Goal: Task Accomplishment & Management: Use online tool/utility

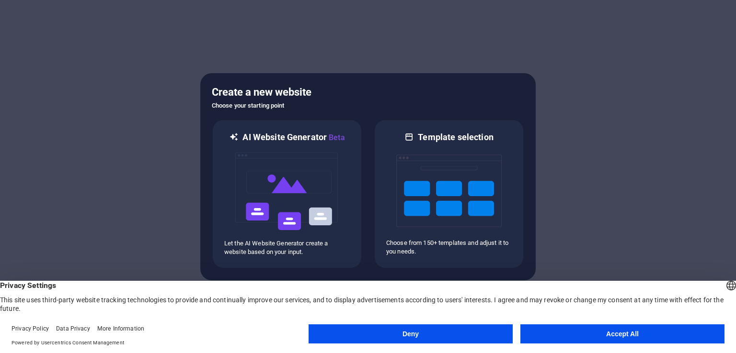
click at [168, 176] on div at bounding box center [368, 176] width 736 height 353
click at [623, 337] on button "Accept All" at bounding box center [622, 334] width 204 height 19
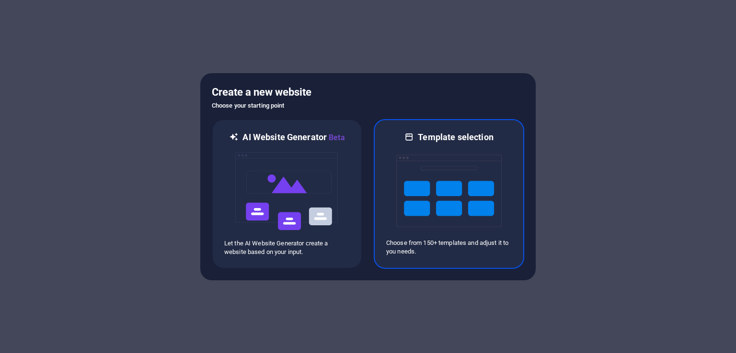
click at [488, 233] on img at bounding box center [448, 191] width 105 height 96
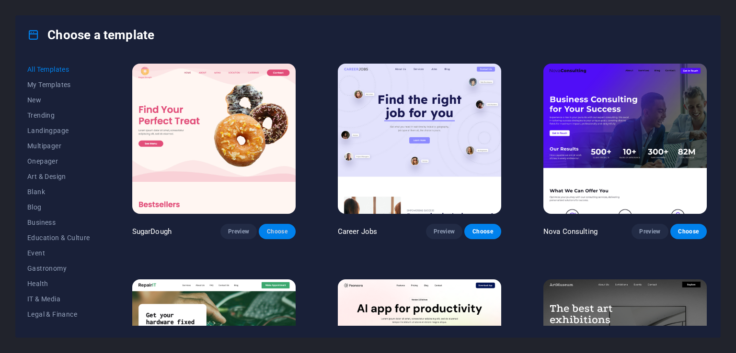
click at [270, 228] on span "Choose" at bounding box center [276, 232] width 21 height 8
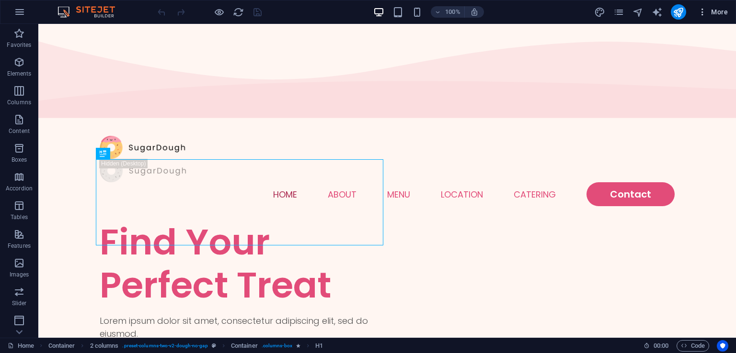
click at [719, 11] on span "More" at bounding box center [712, 12] width 30 height 10
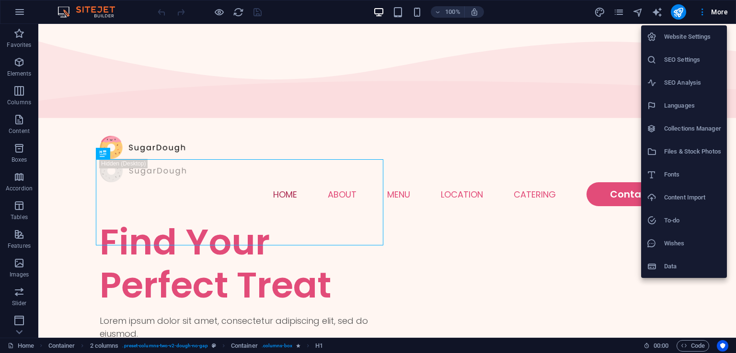
click at [533, 96] on div at bounding box center [368, 176] width 736 height 353
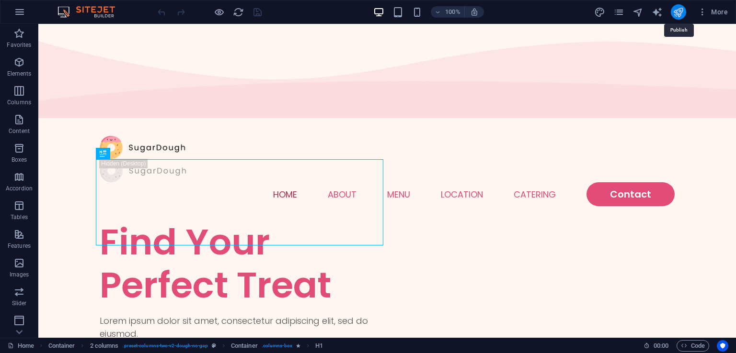
click at [678, 9] on icon "publish" at bounding box center [677, 12] width 11 height 11
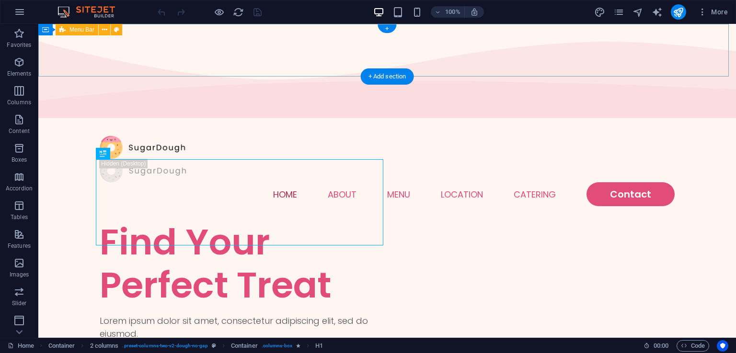
click at [63, 122] on div "Menu Home About Menu Location Catering Contact" at bounding box center [386, 172] width 697 height 100
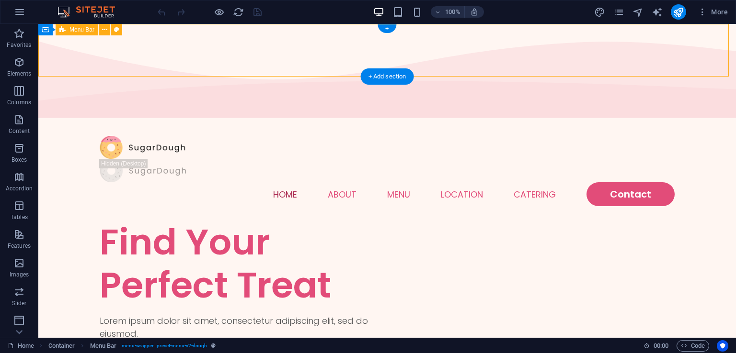
click at [63, 122] on div "Menu Home About Menu Location Catering Contact" at bounding box center [386, 172] width 697 height 100
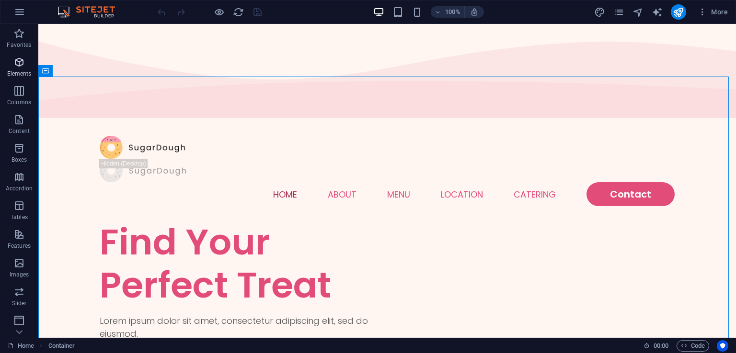
click at [17, 66] on icon "button" at bounding box center [18, 62] width 11 height 11
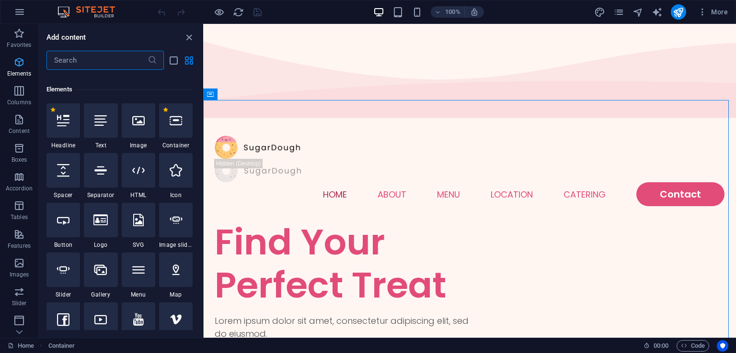
scroll to position [102, 0]
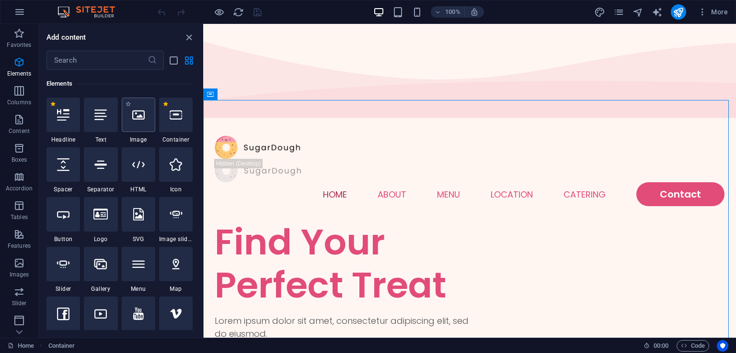
click at [148, 115] on div at bounding box center [139, 115] width 34 height 34
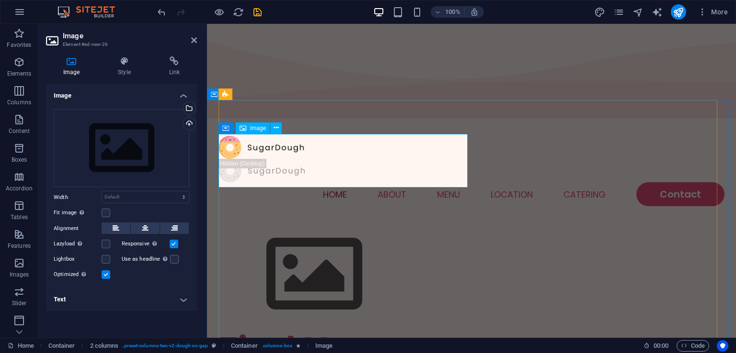
click at [286, 221] on figure at bounding box center [344, 275] width 253 height 108
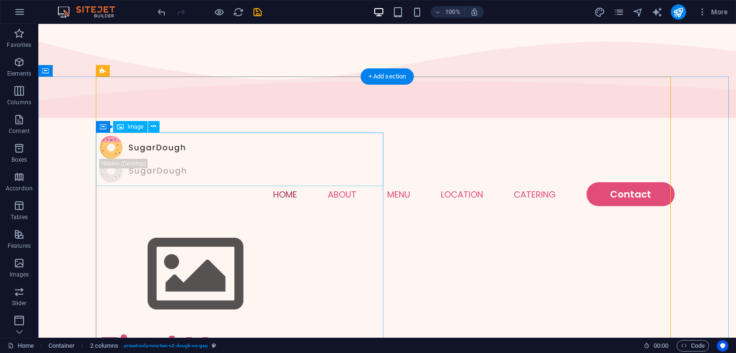
click at [163, 221] on figure at bounding box center [243, 275] width 287 height 108
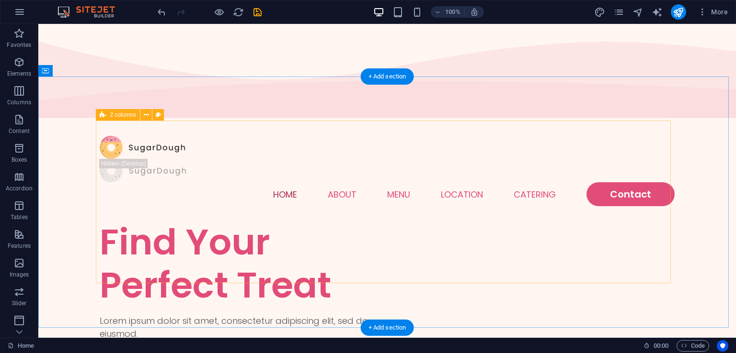
click at [479, 221] on div "Find Your Perfect Treat Lorem ipsum dolor sit amet, consectetur adipiscing elit…" at bounding box center [387, 336] width 575 height 231
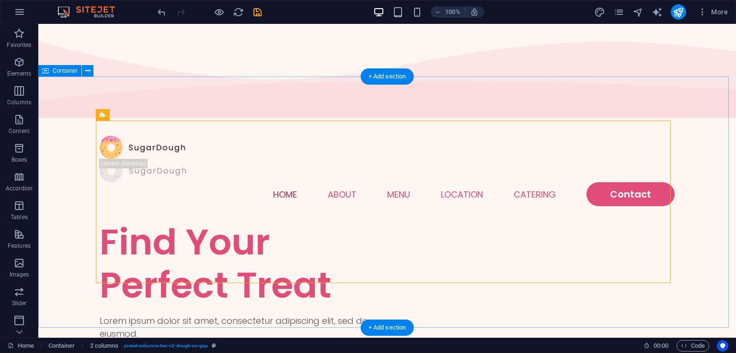
click at [476, 221] on div "Find Your Perfect Treat Lorem ipsum dolor sit amet, consectetur adipiscing elit…" at bounding box center [386, 346] width 697 height 251
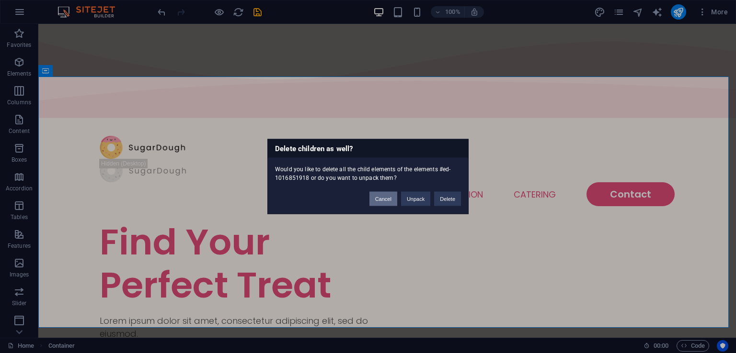
click at [396, 197] on button "Cancel" at bounding box center [383, 199] width 28 height 14
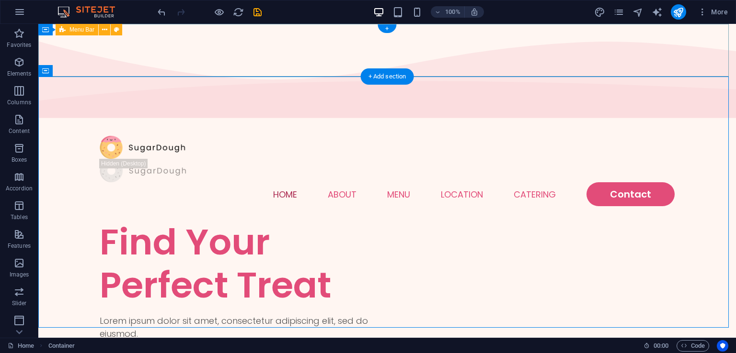
click at [61, 122] on div "Menu Home About Menu Location Catering Contact" at bounding box center [386, 172] width 697 height 100
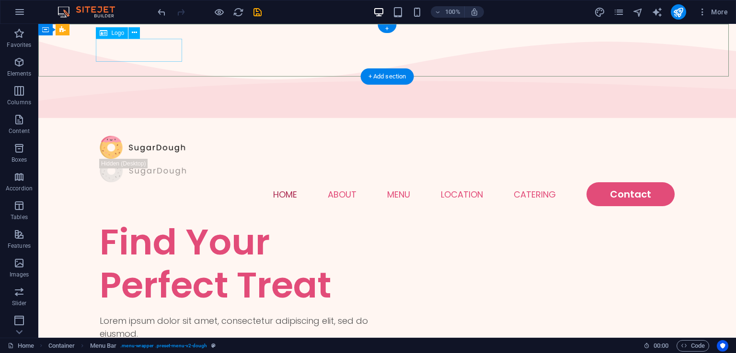
click at [157, 136] on div at bounding box center [387, 147] width 575 height 23
click at [136, 32] on icon at bounding box center [134, 33] width 5 height 10
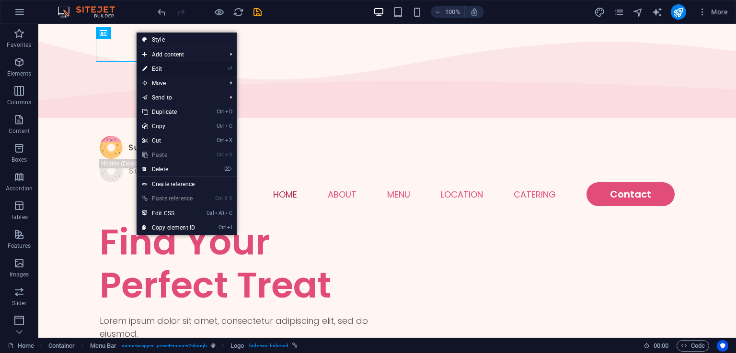
click at [176, 65] on link "⏎ Edit" at bounding box center [168, 69] width 64 height 14
select select "px"
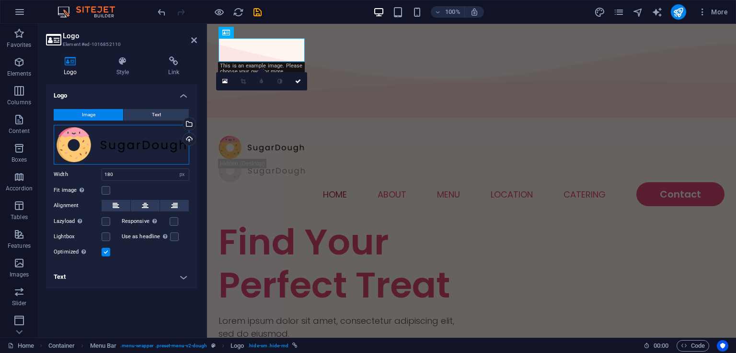
click at [67, 149] on div "Drag files here, click to choose files or select files from Files or our free s…" at bounding box center [122, 145] width 136 height 40
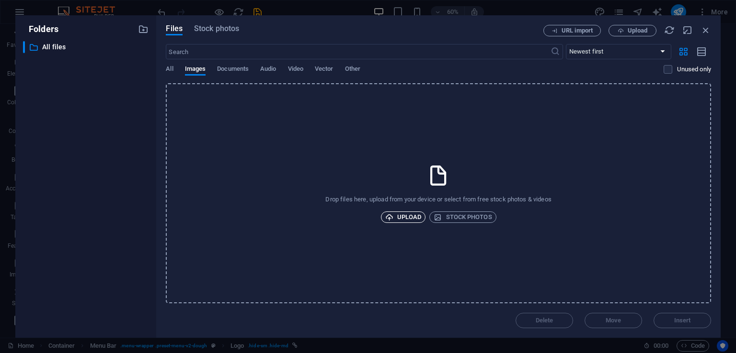
click at [411, 213] on span "Upload" at bounding box center [403, 217] width 36 height 11
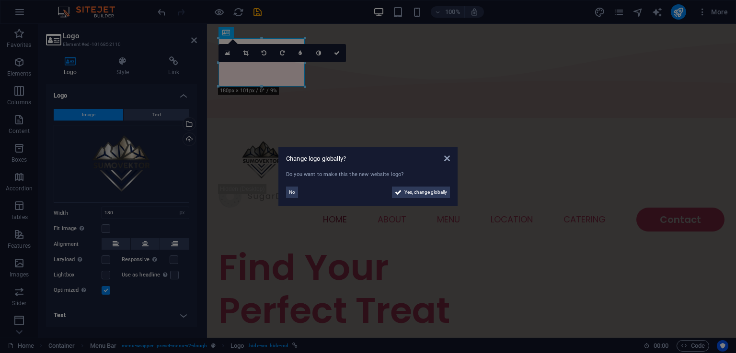
click at [372, 131] on aside "Change logo globally? Do you want to make this the new website logo? No Yes, ch…" at bounding box center [368, 176] width 736 height 353
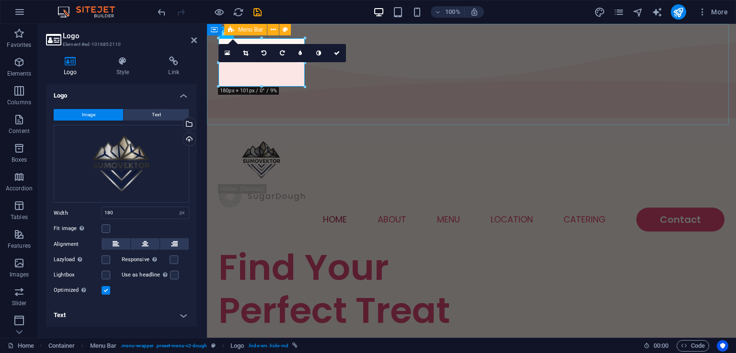
click at [370, 122] on div "Menu Home About Menu Location Catering Contact" at bounding box center [471, 184] width 529 height 125
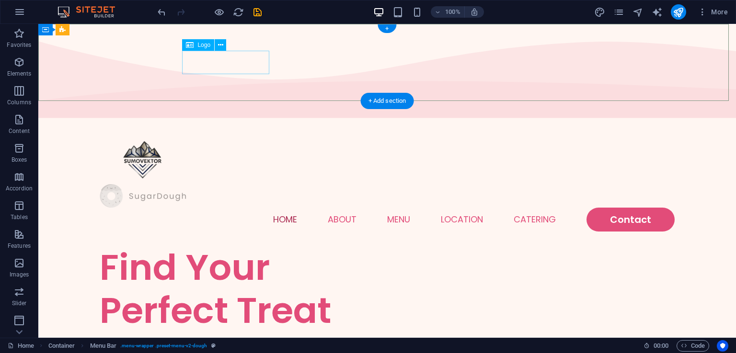
click at [192, 184] on div at bounding box center [387, 195] width 575 height 23
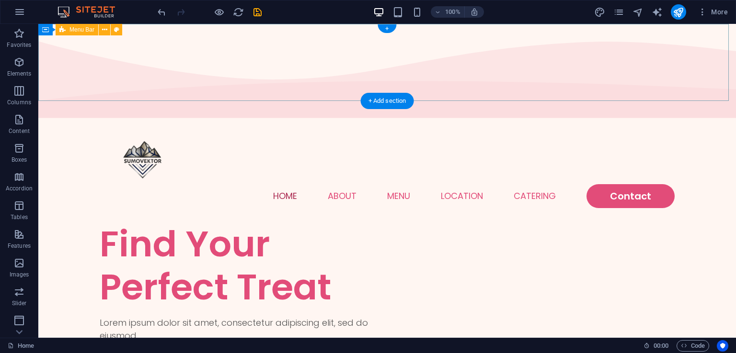
click at [413, 122] on div "Menu Home About Menu Location Catering Contact" at bounding box center [386, 172] width 697 height 101
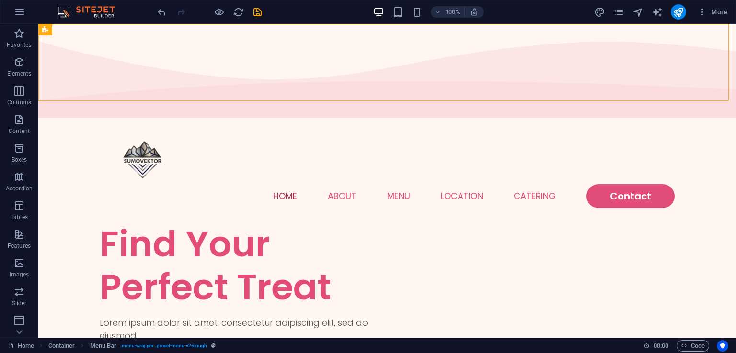
drag, startPoint x: 413, startPoint y: 45, endPoint x: 186, endPoint y: 16, distance: 228.3
click at [169, 122] on div "Menu Home About Menu Location Catering Contact" at bounding box center [386, 172] width 697 height 101
click at [117, 30] on icon at bounding box center [116, 30] width 5 height 10
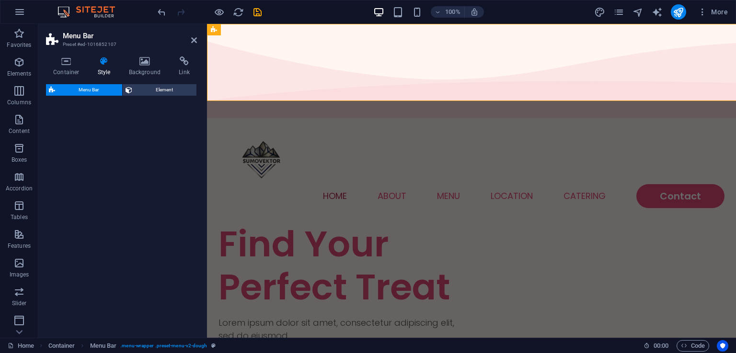
select select "rem"
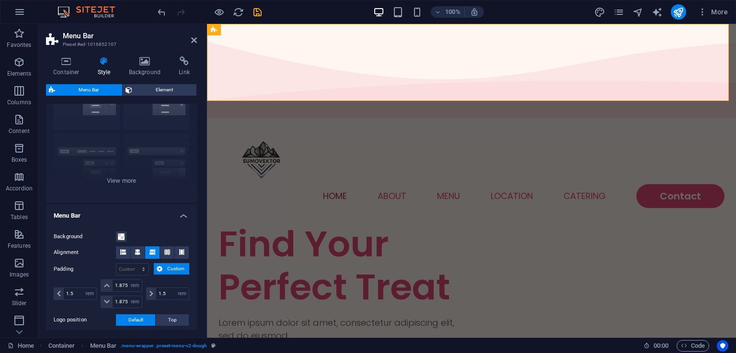
scroll to position [0, 0]
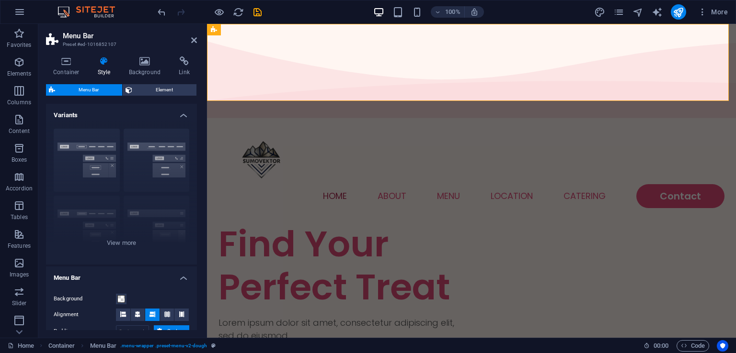
drag, startPoint x: 195, startPoint y: 135, endPoint x: 16, endPoint y: 66, distance: 191.3
click at [188, 84] on span "Element" at bounding box center [164, 89] width 58 height 11
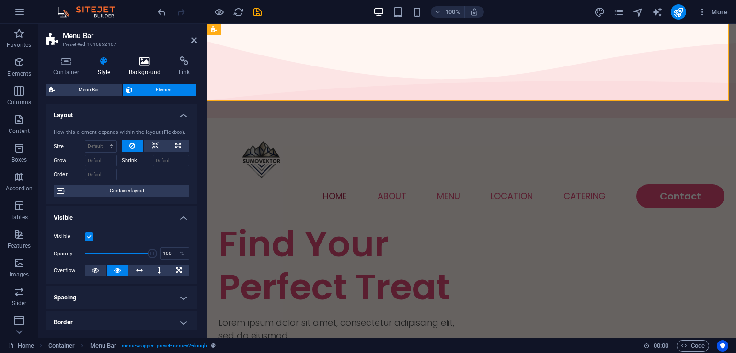
click at [141, 66] on icon at bounding box center [145, 62] width 46 height 10
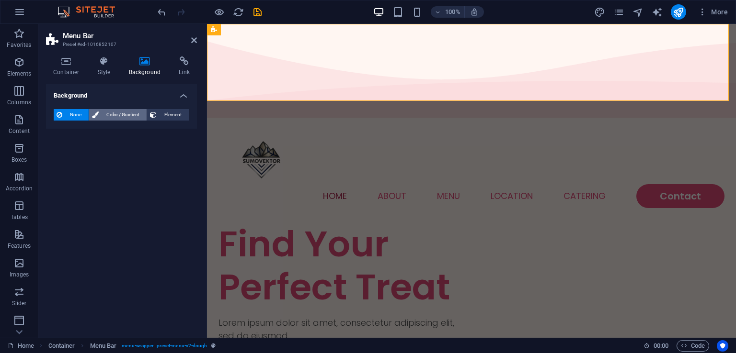
click at [123, 117] on span "Color / Gradient" at bounding box center [123, 114] width 42 height 11
drag, startPoint x: 103, startPoint y: 125, endPoint x: 90, endPoint y: 133, distance: 15.9
click at [90, 133] on div "Color Gradient Color" at bounding box center [122, 140] width 136 height 38
click at [90, 133] on span "Gradient" at bounding box center [91, 132] width 24 height 13
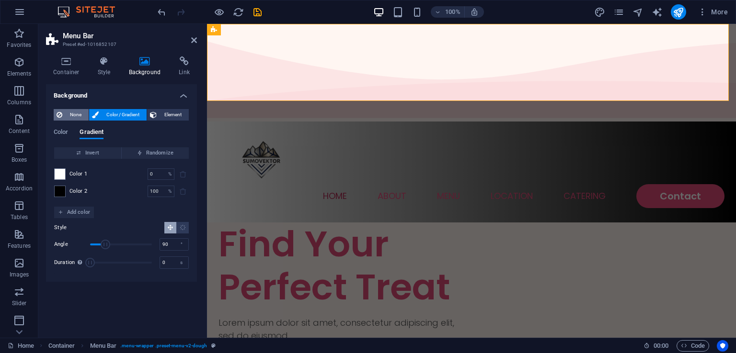
click at [69, 112] on span "None" at bounding box center [75, 114] width 21 height 11
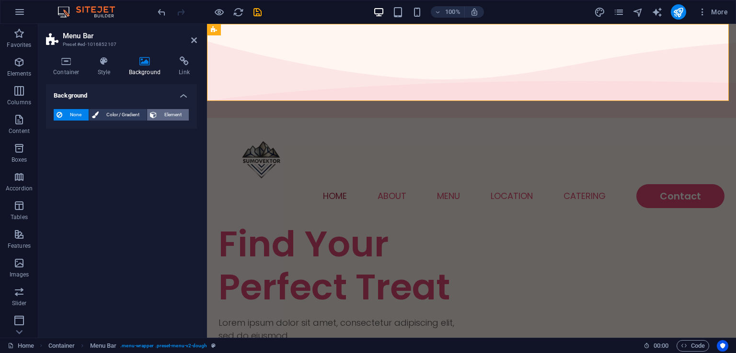
click at [169, 116] on span "Element" at bounding box center [172, 114] width 26 height 11
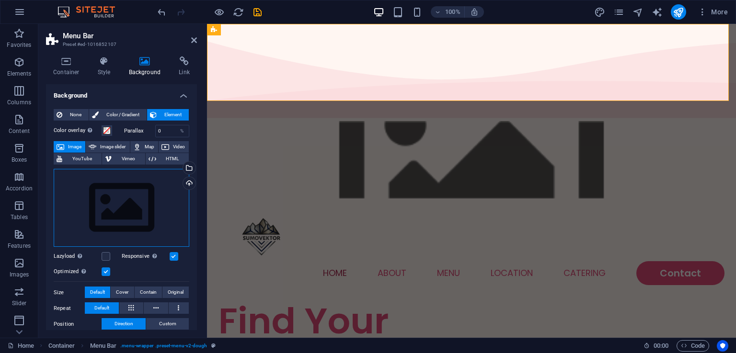
click at [155, 204] on div "Drag files here, click to choose files or select files from Files or our free s…" at bounding box center [122, 208] width 136 height 79
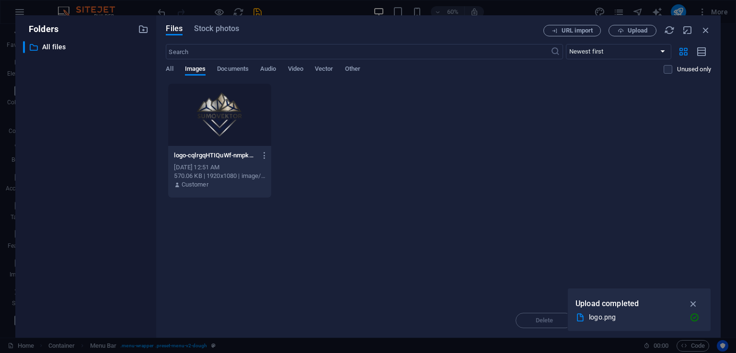
click at [246, 150] on div "logo-cqlrgqHTIQuWf-nmpkar_Q.png logo-cqlrgqHTIQuWf-nmpkar_Q.png" at bounding box center [219, 155] width 91 height 15
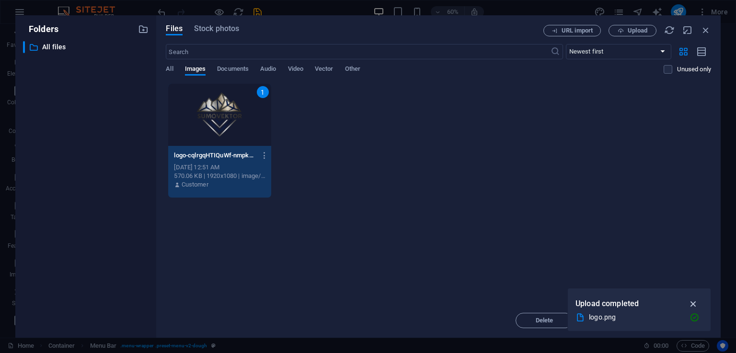
click at [693, 302] on icon "button" at bounding box center [693, 304] width 11 height 11
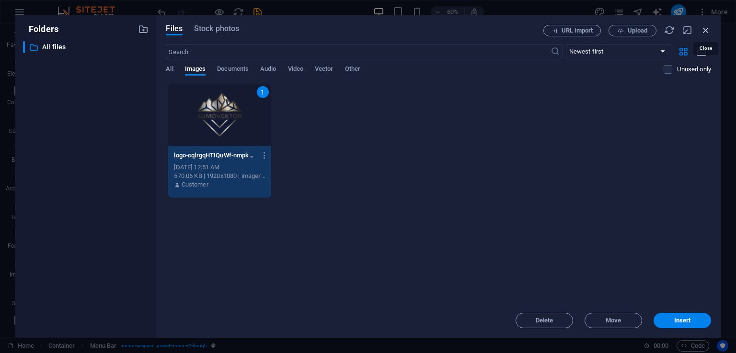
click at [702, 28] on icon "button" at bounding box center [705, 30] width 11 height 11
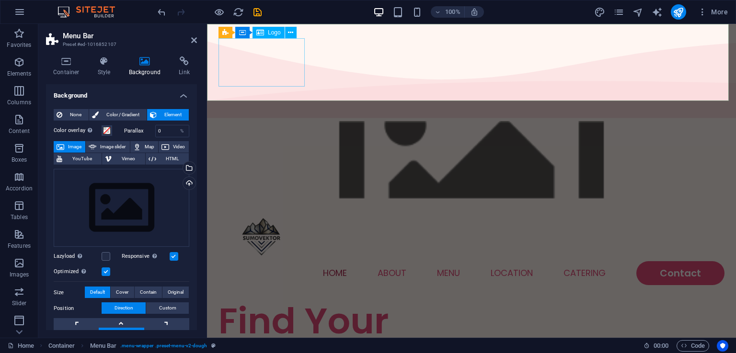
click at [249, 213] on div at bounding box center [471, 237] width 506 height 48
click at [260, 122] on figure at bounding box center [471, 160] width 529 height 77
click at [108, 127] on span at bounding box center [107, 131] width 8 height 8
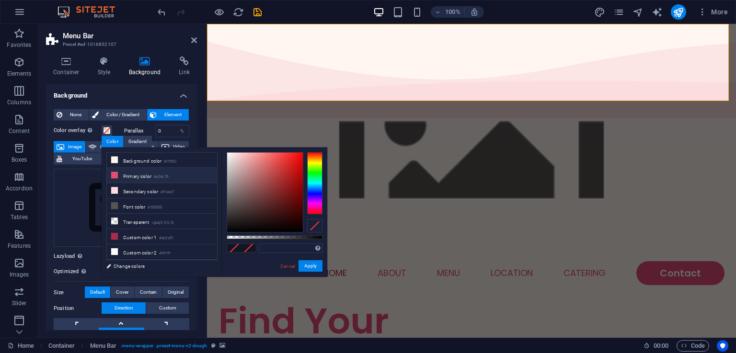
click at [147, 175] on li "Primary color #e24c79" at bounding box center [162, 175] width 110 height 15
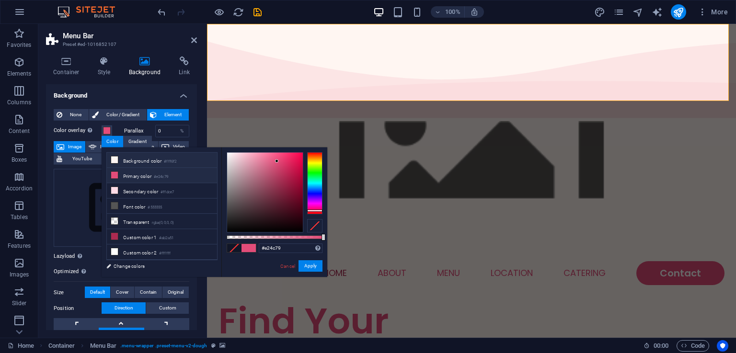
click at [129, 159] on li "Background color #fff6f2" at bounding box center [162, 160] width 110 height 15
type input "#fff6f2"
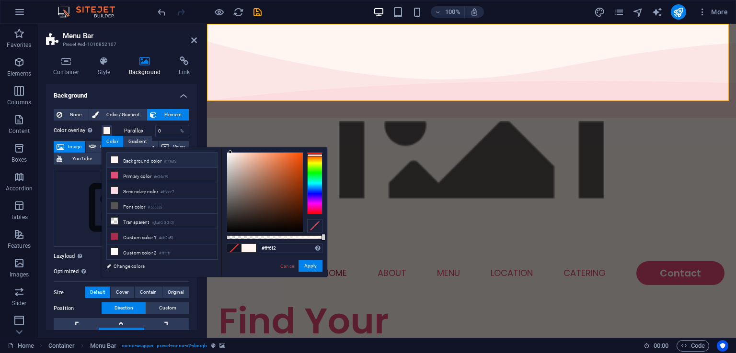
click at [129, 159] on li "Background color #fff6f2" at bounding box center [162, 160] width 110 height 15
click at [313, 267] on button "Apply" at bounding box center [310, 266] width 24 height 11
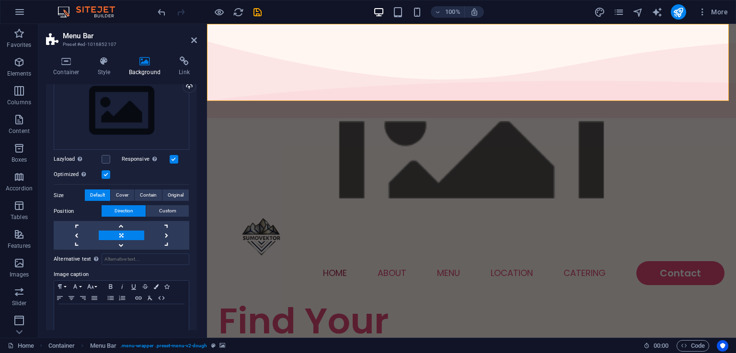
scroll to position [107, 0]
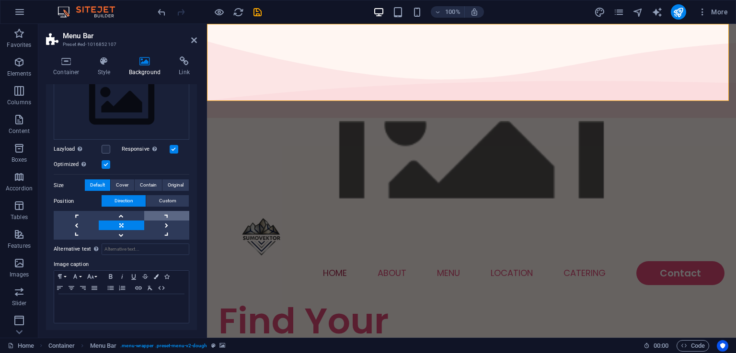
click at [160, 215] on link at bounding box center [166, 216] width 45 height 10
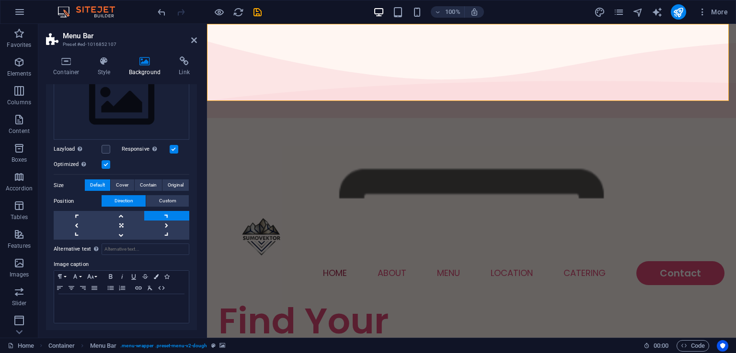
click at [160, 215] on link at bounding box center [166, 216] width 45 height 10
click at [77, 234] on link at bounding box center [76, 235] width 45 height 10
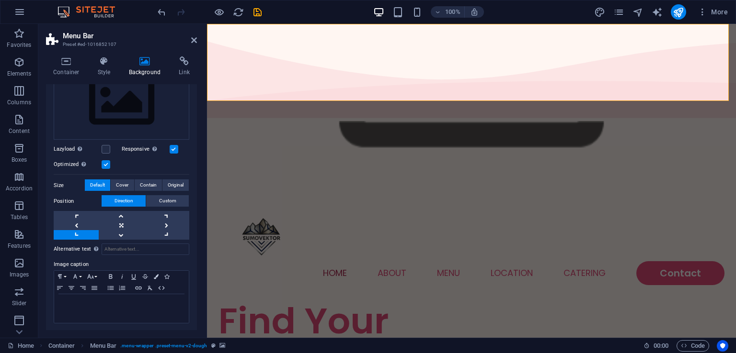
click at [77, 234] on link at bounding box center [76, 235] width 45 height 10
click at [100, 145] on label "Lazyload Loading images after the page loads improves page speed." at bounding box center [78, 149] width 48 height 11
click at [0, 0] on input "Lazyload Loading images after the page loads improves page speed." at bounding box center [0, 0] width 0 height 0
click at [102, 146] on label at bounding box center [106, 149] width 9 height 9
click at [0, 0] on input "Lazyload Loading images after the page loads improves page speed." at bounding box center [0, 0] width 0 height 0
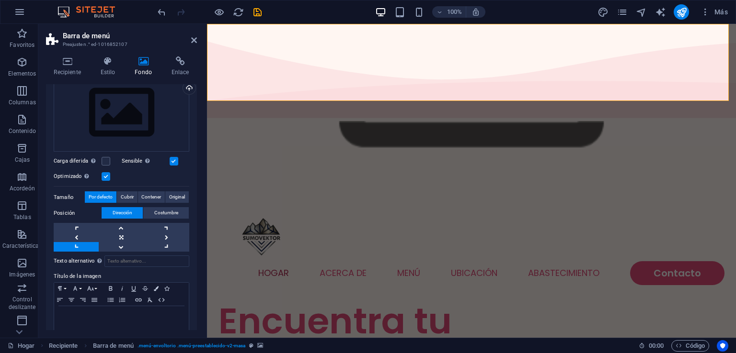
scroll to position [119, 0]
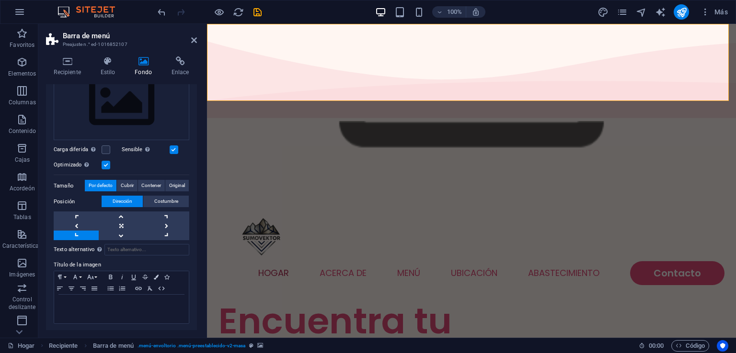
drag, startPoint x: 193, startPoint y: 228, endPoint x: 193, endPoint y: 207, distance: 20.6
click at [195, 204] on div "Fondo Ninguno Color / Degradado Elemento Stretch background to full-width Super…" at bounding box center [121, 207] width 151 height 246
click at [165, 184] on button "Original" at bounding box center [176, 185] width 23 height 11
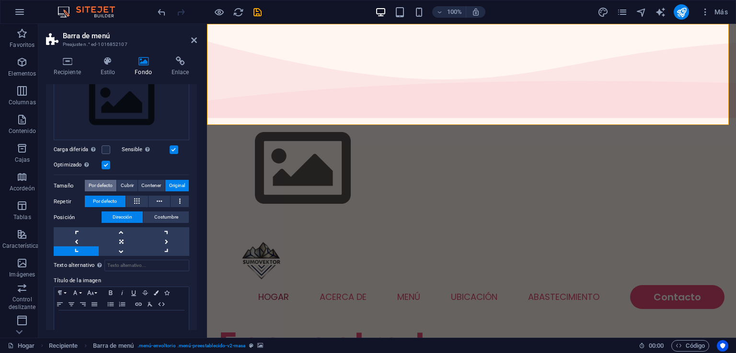
click at [97, 184] on font "Por defecto" at bounding box center [101, 185] width 24 height 5
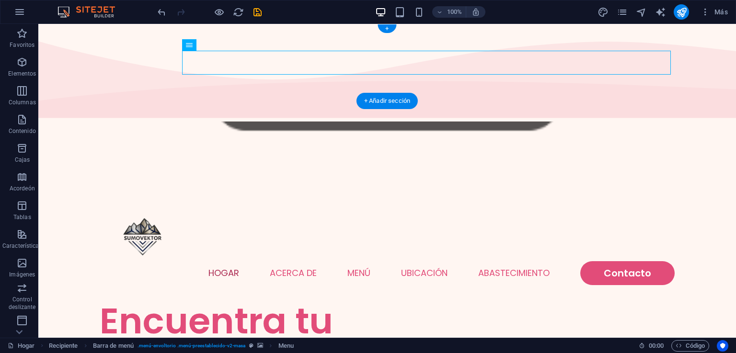
drag, startPoint x: 144, startPoint y: 94, endPoint x: 367, endPoint y: 65, distance: 225.6
click at [367, 261] on nav "Hogar Acerca de Menú Ubicación Abastecimiento Contacto" at bounding box center [387, 273] width 575 height 24
click at [218, 45] on icon at bounding box center [220, 45] width 5 height 10
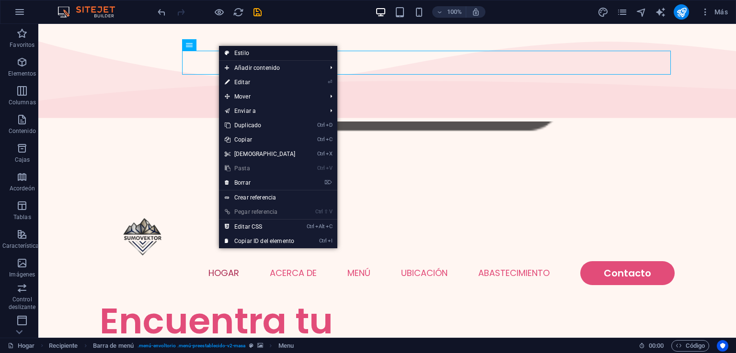
click at [243, 56] on font "Estilo" at bounding box center [241, 53] width 15 height 7
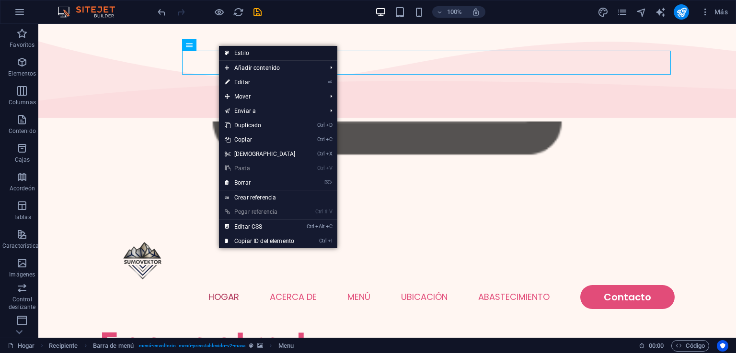
select select "rem"
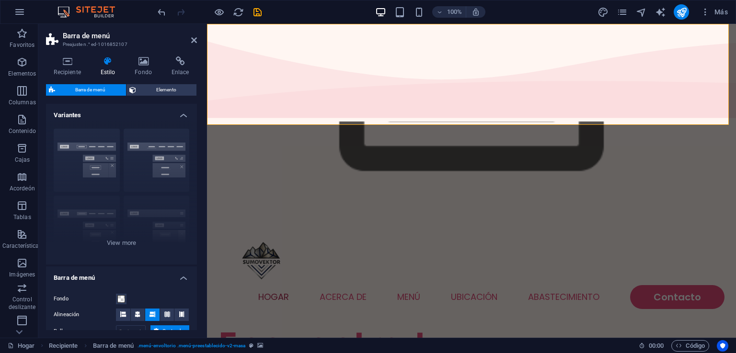
click at [108, 65] on icon at bounding box center [107, 62] width 31 height 10
click at [155, 90] on span "Elemento" at bounding box center [166, 89] width 55 height 11
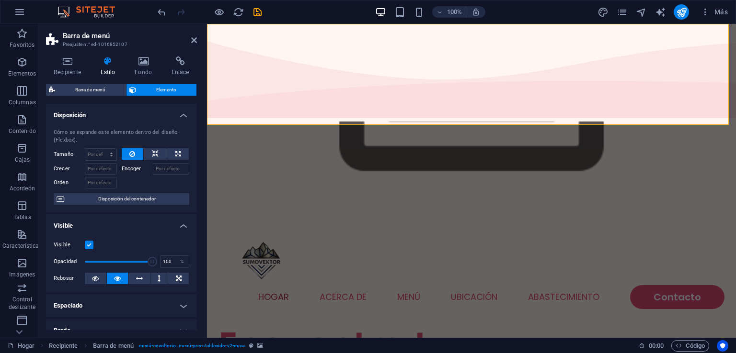
drag, startPoint x: 194, startPoint y: 125, endPoint x: 195, endPoint y: 147, distance: 21.6
click at [193, 157] on div "Cómo se expande este elemento dentro del diseño (Flexbox). Tamaño Por defecto a…" at bounding box center [121, 166] width 151 height 91
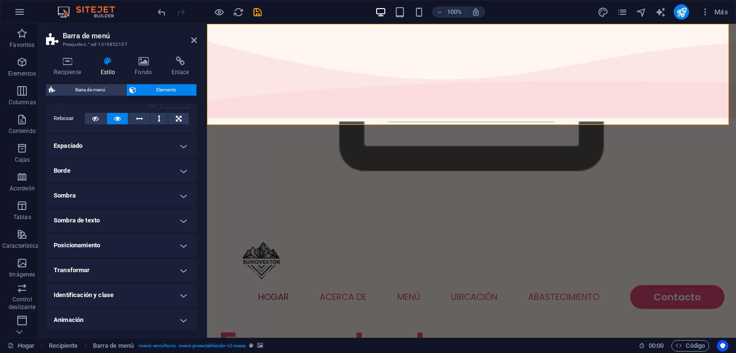
scroll to position [186, 0]
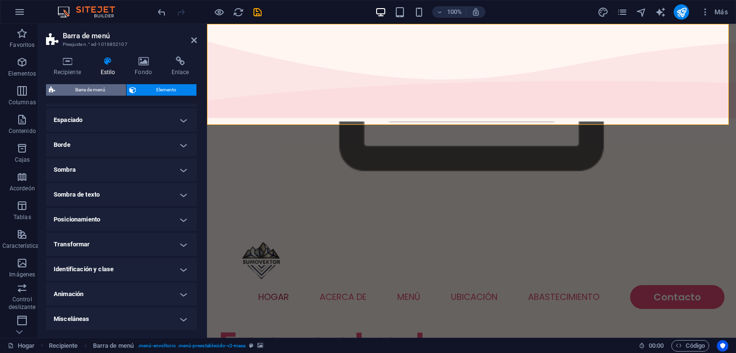
click at [77, 88] on font "Barra de menú" at bounding box center [90, 89] width 30 height 5
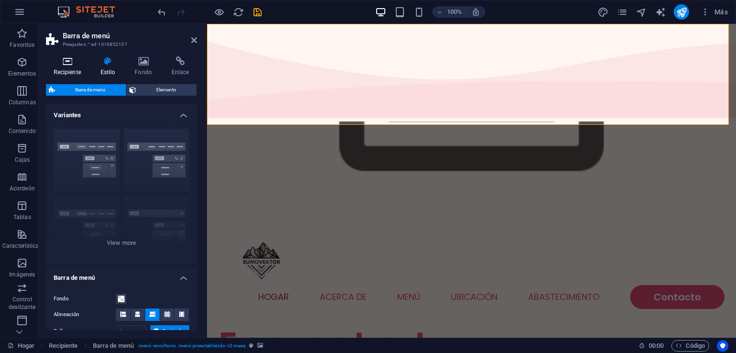
click at [71, 63] on icon at bounding box center [67, 62] width 43 height 10
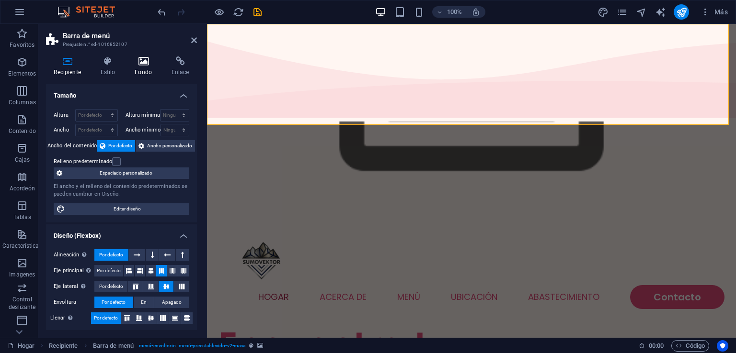
click at [145, 64] on icon at bounding box center [143, 62] width 33 height 10
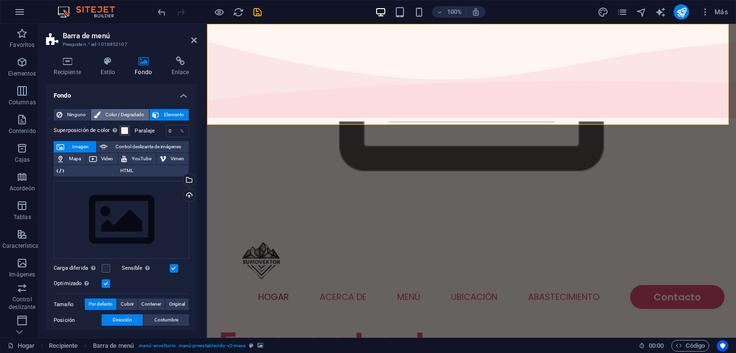
click at [125, 110] on span "Color / Degradado" at bounding box center [124, 114] width 43 height 11
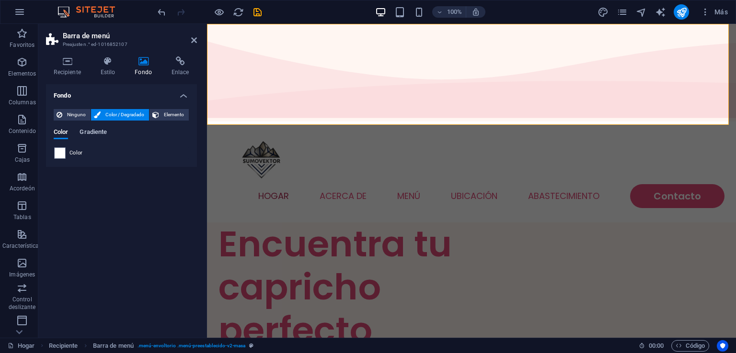
click at [92, 132] on font "Gradiente" at bounding box center [92, 131] width 27 height 7
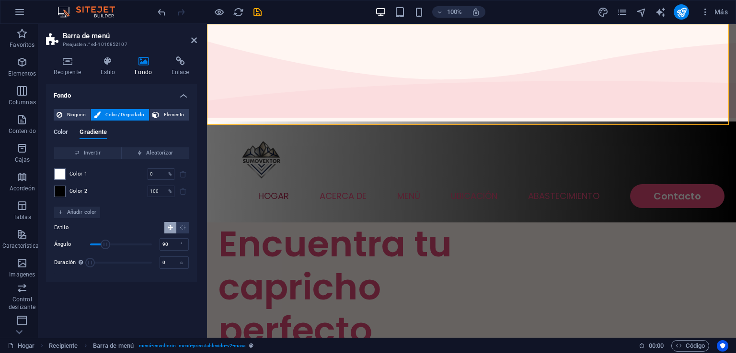
click at [63, 132] on font "Color" at bounding box center [61, 131] width 14 height 7
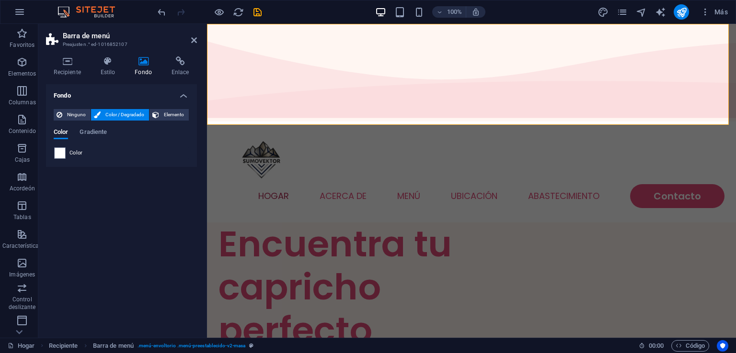
click at [85, 157] on div "Color" at bounding box center [121, 152] width 135 height 11
click at [74, 148] on div "Color" at bounding box center [121, 152] width 135 height 11
click at [122, 113] on font "Color / Degradado" at bounding box center [124, 114] width 39 height 5
click at [183, 92] on h4 "Fondo" at bounding box center [121, 92] width 151 height 17
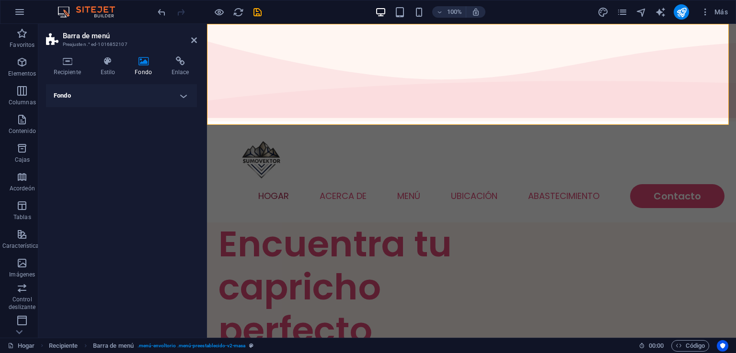
click at [181, 96] on h4 "Fondo" at bounding box center [121, 95] width 151 height 23
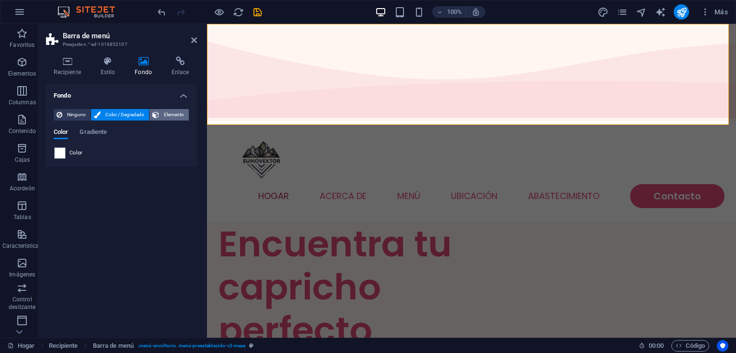
click at [177, 116] on font "Elemento" at bounding box center [174, 114] width 20 height 5
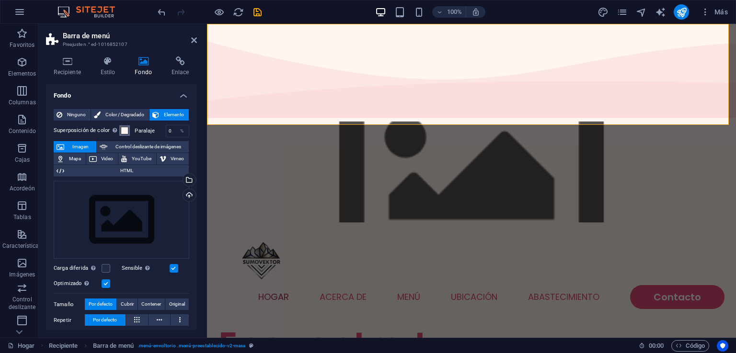
click at [125, 131] on span at bounding box center [125, 131] width 8 height 8
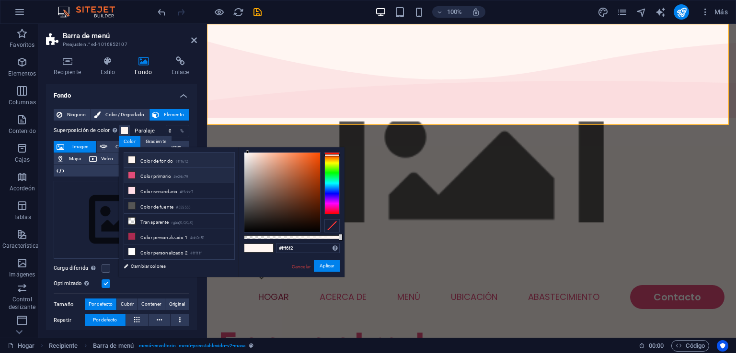
click at [158, 175] on font "Color primario" at bounding box center [155, 176] width 31 height 5
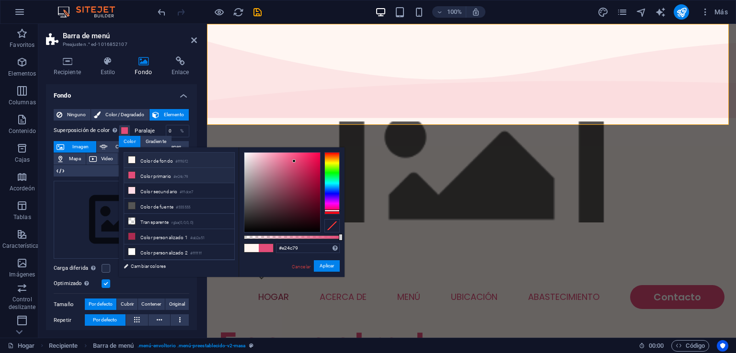
click at [146, 159] on font "Color de fondo" at bounding box center [156, 161] width 33 height 5
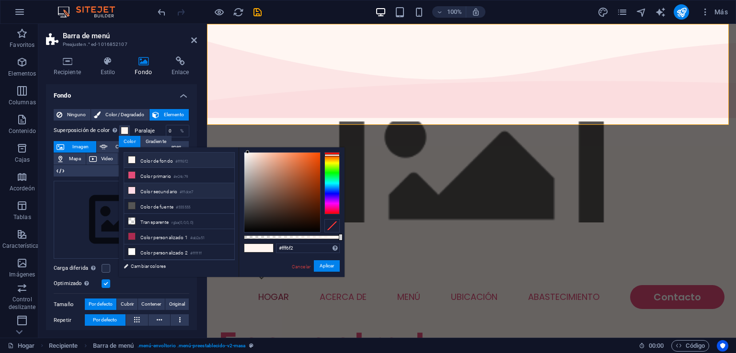
click at [147, 191] on font "Color secundario" at bounding box center [158, 191] width 37 height 5
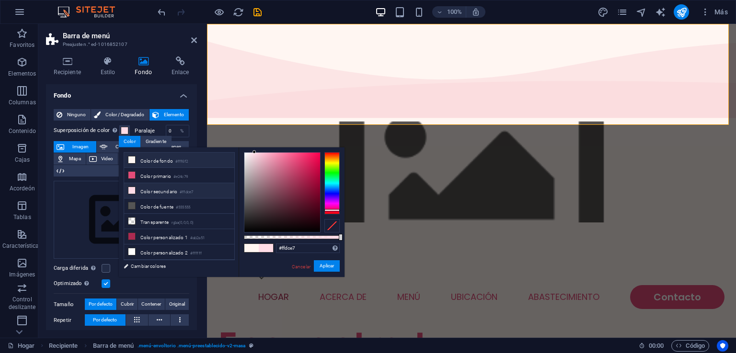
drag, startPoint x: 250, startPoint y: 151, endPoint x: 232, endPoint y: 165, distance: 22.9
click at [232, 165] on div "menos Color de fondo #fff6f2 Color primario #e24c79 Color secundario #ffdce7 Co…" at bounding box center [232, 212] width 226 height 130
click at [173, 204] on font "Color de fuente" at bounding box center [156, 206] width 33 height 5
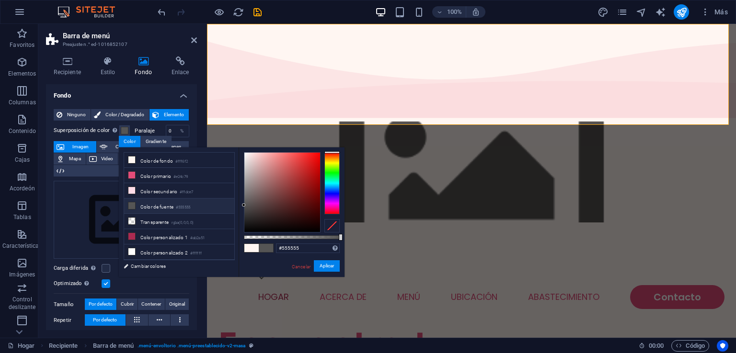
click at [173, 204] on font "Color de fuente" at bounding box center [156, 206] width 33 height 5
click at [185, 245] on li "Color personalizado 2 #ffffff" at bounding box center [179, 252] width 110 height 15
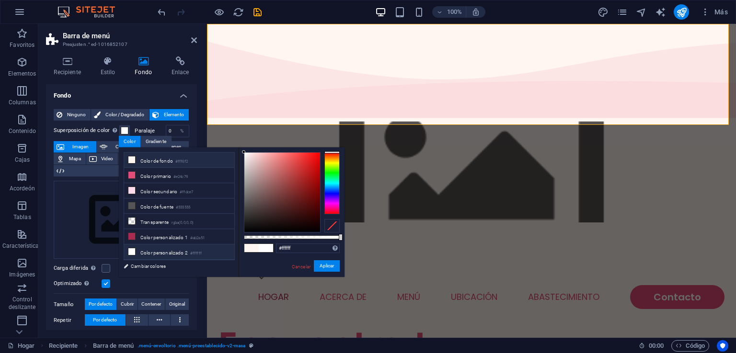
click at [159, 159] on font "Color de fondo" at bounding box center [156, 161] width 33 height 5
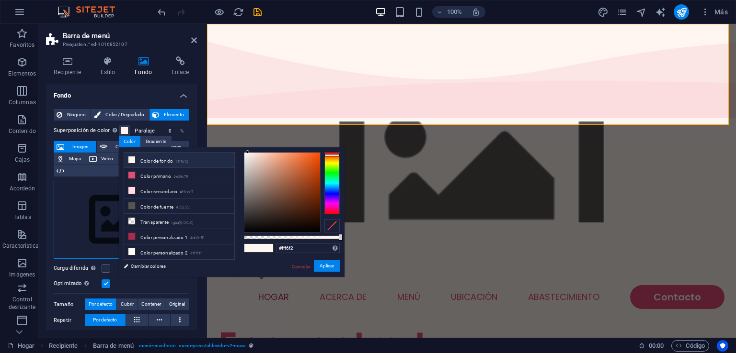
click at [98, 190] on div "Arrastre los archivos aquí, haga clic para elegir archivos o seleccione archivo…" at bounding box center [122, 220] width 136 height 79
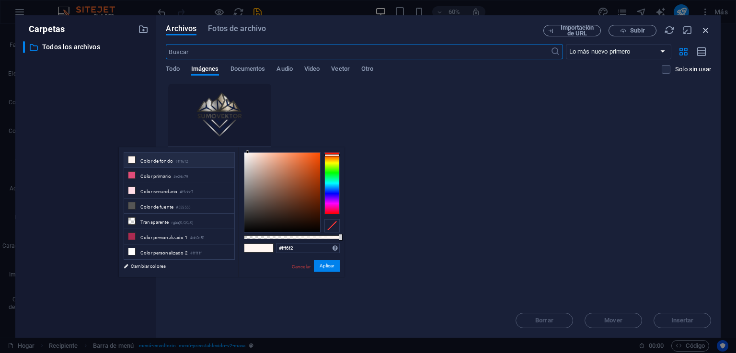
click at [707, 30] on icon "button" at bounding box center [705, 30] width 11 height 11
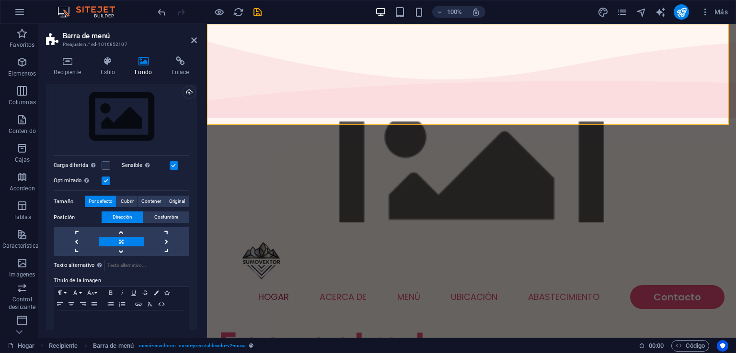
scroll to position [119, 0]
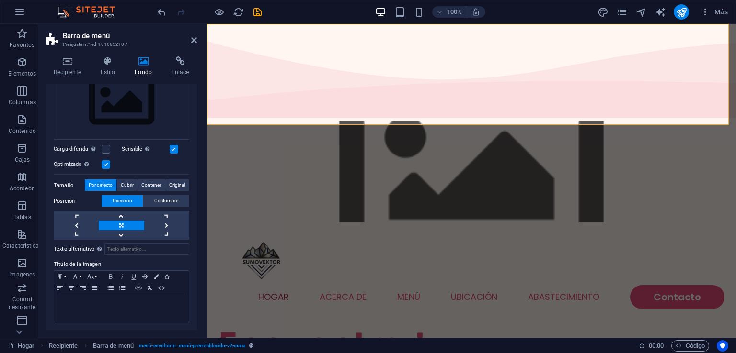
drag, startPoint x: 194, startPoint y: 192, endPoint x: 203, endPoint y: 133, distance: 59.5
click at [203, 133] on div "Recipiente Estilo Fondo Enlace Tamaño Altura Por defecto píxeles movimiento ráp…" at bounding box center [121, 193] width 166 height 289
drag, startPoint x: 194, startPoint y: 189, endPoint x: 201, endPoint y: 136, distance: 53.6
click at [201, 136] on div "Recipiente Estilo Fondo Enlace Tamaño Altura Por defecto píxeles movimiento ráp…" at bounding box center [121, 193] width 166 height 289
click at [173, 125] on div "Arrastre los archivos aquí, haga clic para elegir archivos o seleccione archivo…" at bounding box center [122, 101] width 136 height 79
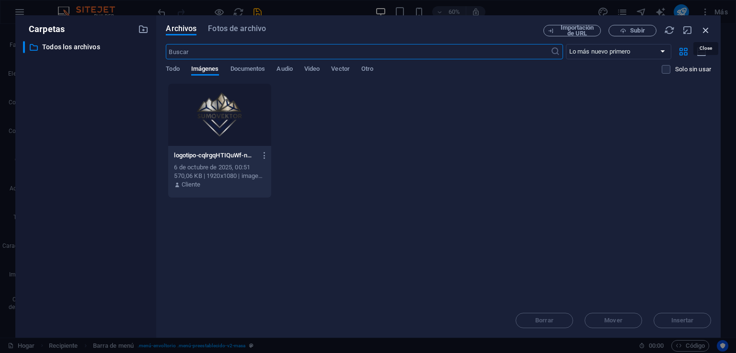
click at [702, 30] on icon "button" at bounding box center [705, 30] width 11 height 11
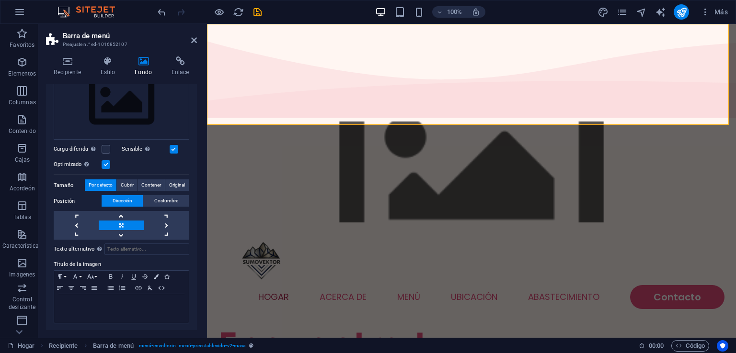
drag, startPoint x: 194, startPoint y: 225, endPoint x: 195, endPoint y: 184, distance: 40.2
click at [195, 184] on div "Fondo Ninguno Color / Degradado Elemento Estirar el fondo al ancho completo Sup…" at bounding box center [121, 207] width 151 height 246
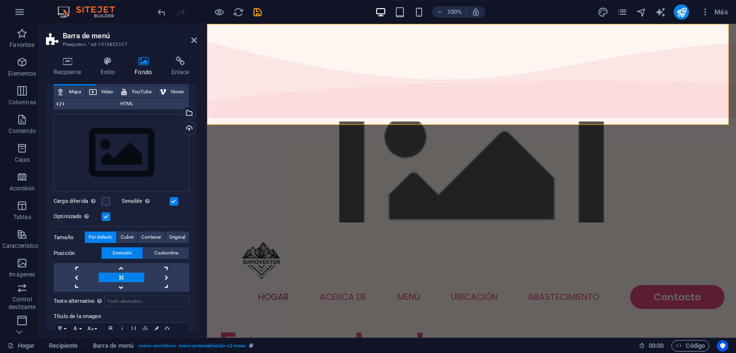
scroll to position [0, 0]
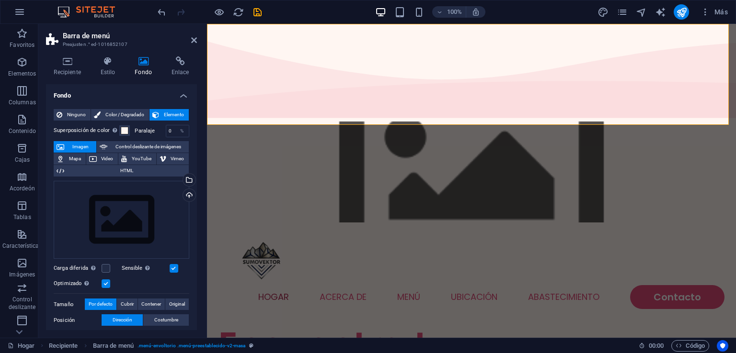
click at [140, 130] on font "Paralaje" at bounding box center [145, 131] width 20 height 6
click at [126, 130] on span at bounding box center [125, 131] width 8 height 8
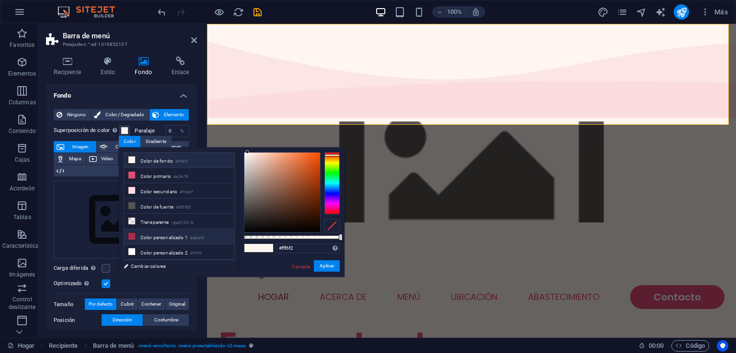
click at [132, 233] on icon at bounding box center [131, 236] width 7 height 7
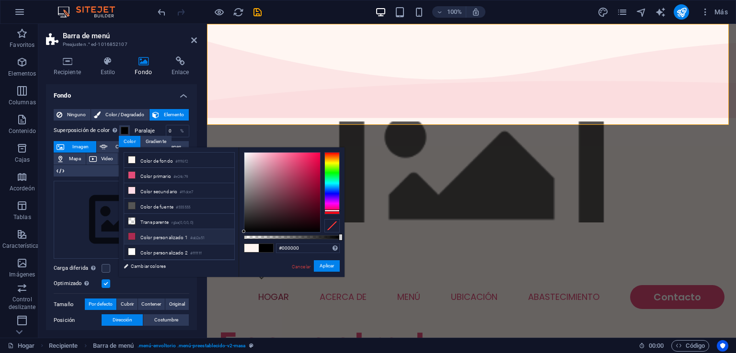
drag, startPoint x: 300, startPoint y: 179, endPoint x: 221, endPoint y: 239, distance: 99.0
click at [221, 239] on div "menos Color de fondo #fff6f2 Color primario #e24c79 Color secundario #ffdce7 Co…" at bounding box center [232, 212] width 226 height 130
click at [321, 266] on font "Aplicar" at bounding box center [326, 265] width 14 height 5
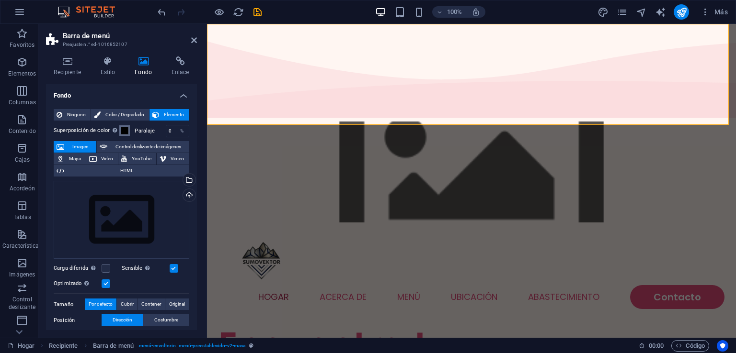
click at [126, 129] on span at bounding box center [125, 131] width 8 height 8
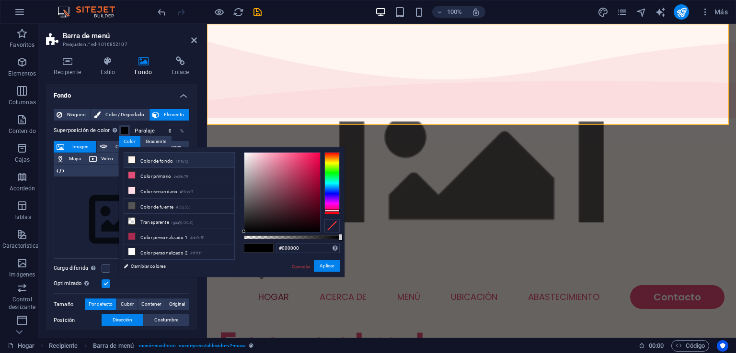
click at [151, 157] on li "Color de fondo #fff6f2" at bounding box center [179, 160] width 110 height 15
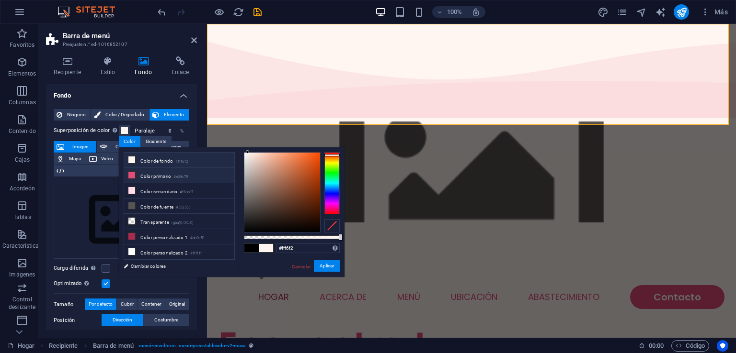
click at [178, 175] on font "#e24c79" at bounding box center [180, 177] width 14 height 4
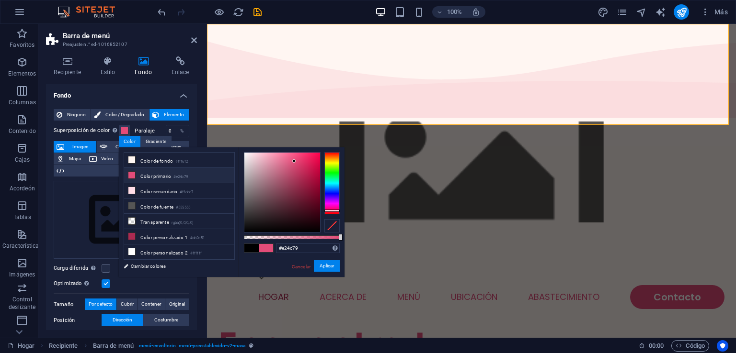
click at [266, 248] on span at bounding box center [266, 248] width 14 height 8
click at [253, 248] on span at bounding box center [251, 248] width 14 height 8
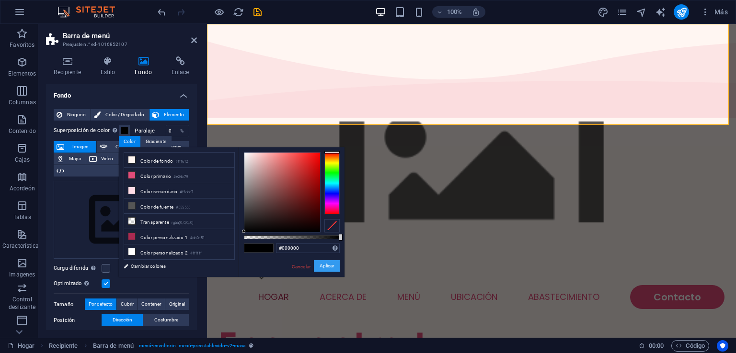
click at [327, 263] on font "Aplicar" at bounding box center [326, 265] width 14 height 5
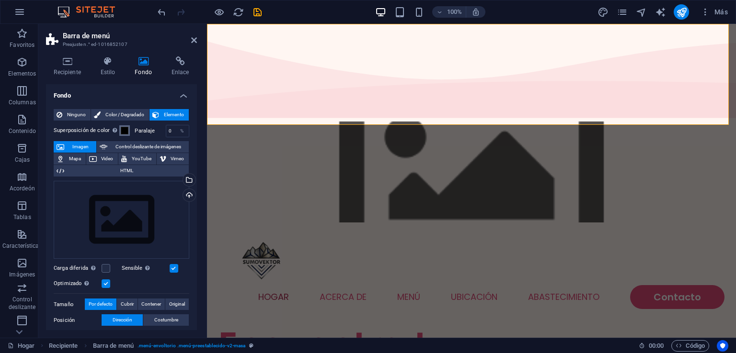
click at [123, 131] on span at bounding box center [125, 131] width 8 height 8
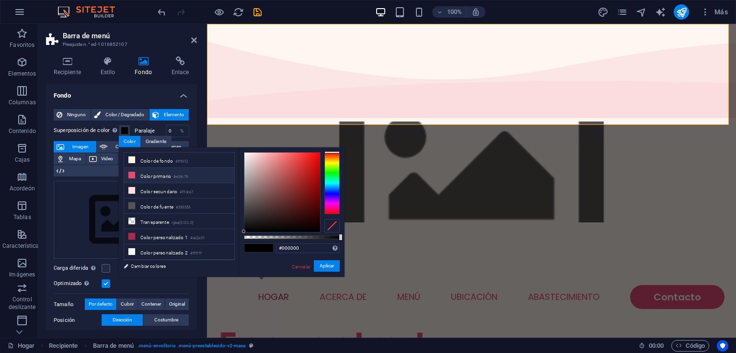
click at [145, 174] on font "Color primario" at bounding box center [155, 176] width 31 height 5
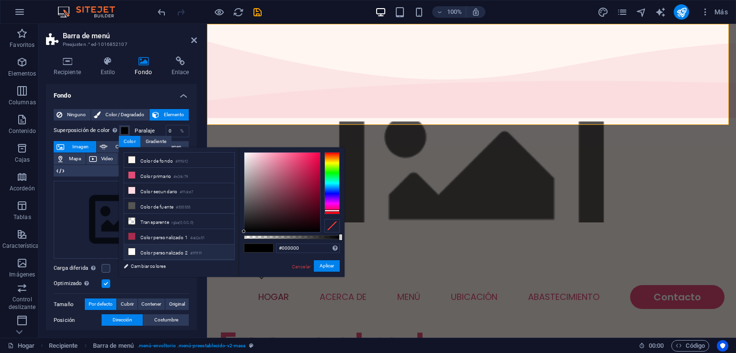
drag, startPoint x: 293, startPoint y: 162, endPoint x: 224, endPoint y: 245, distance: 108.5
click at [224, 245] on div "menos Color de fondo #fff6f2 Color primario #e24c79 Color secundario #ffdce7 Co…" at bounding box center [232, 212] width 226 height 130
click at [322, 265] on font "Aplicar" at bounding box center [326, 265] width 14 height 5
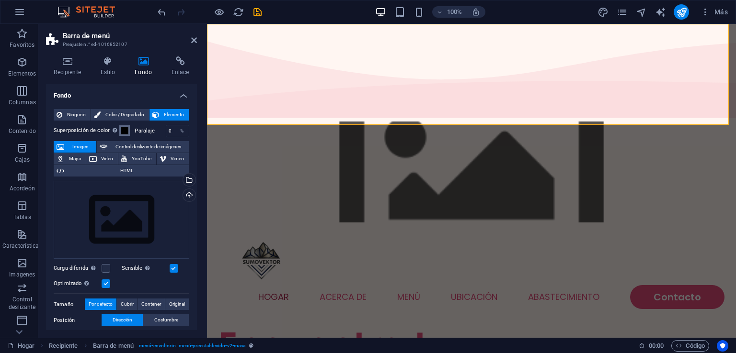
click at [126, 132] on span at bounding box center [125, 131] width 8 height 8
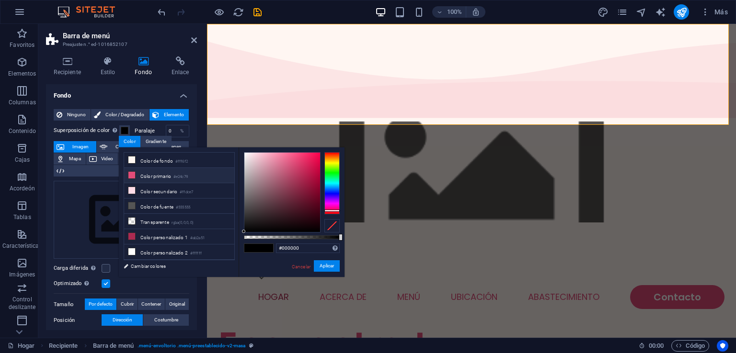
click at [161, 176] on font "Color primario" at bounding box center [155, 176] width 31 height 5
click at [160, 159] on font "Color de fondo" at bounding box center [156, 161] width 33 height 5
type input "#fff6f2"
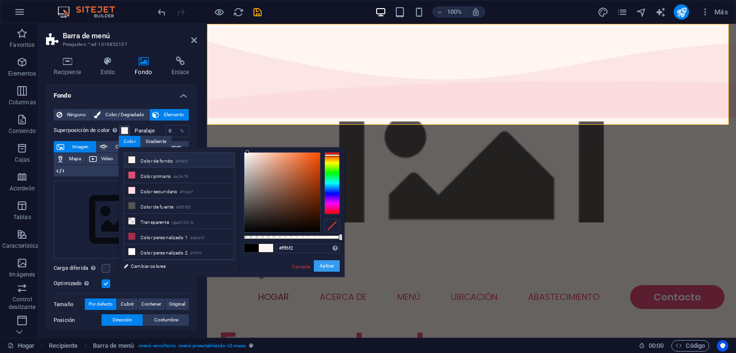
click at [320, 267] on font "Aplicar" at bounding box center [326, 265] width 14 height 5
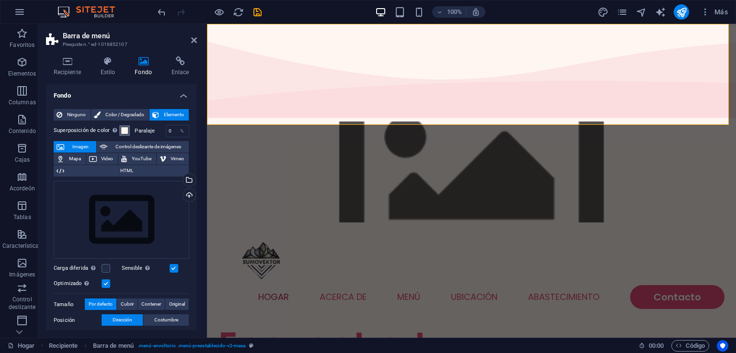
click at [121, 129] on span at bounding box center [125, 131] width 8 height 8
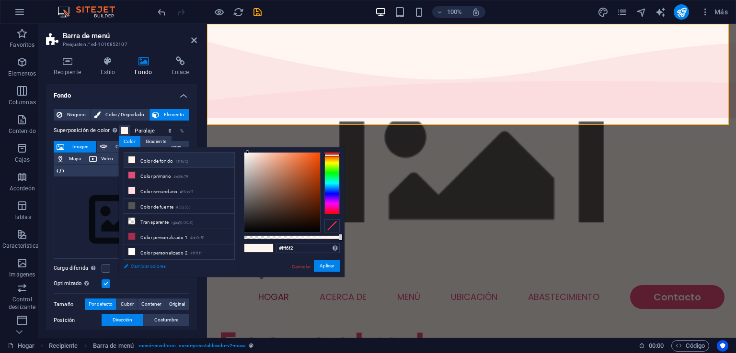
click at [135, 269] on font "Cambiar colores" at bounding box center [148, 266] width 35 height 5
select select "px"
select select "300"
select select "px"
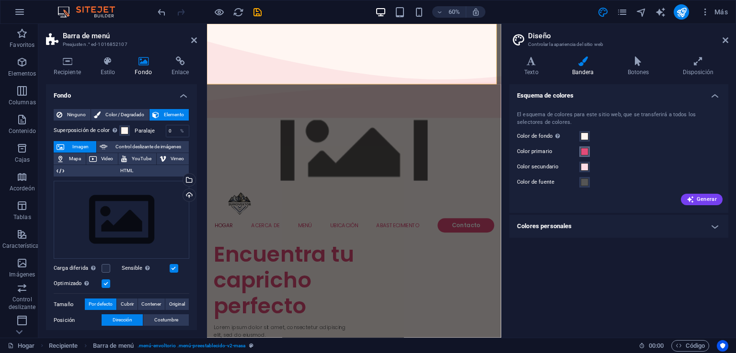
click at [581, 156] on button "Color primario" at bounding box center [584, 152] width 11 height 11
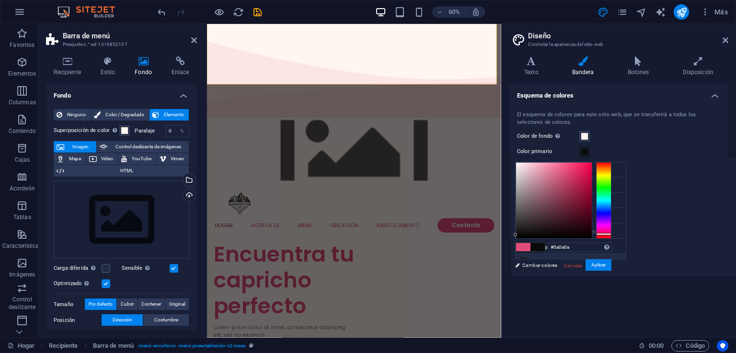
type input "#000000"
drag, startPoint x: 683, startPoint y: 172, endPoint x: 622, endPoint y: 257, distance: 104.6
click at [622, 257] on div "menos Color de fondo #fff6f2 Color primario #e24c79 Color secundario #ffdce7 Co…" at bounding box center [623, 217] width 226 height 120
click at [605, 265] on font "Aplicar" at bounding box center [598, 264] width 14 height 5
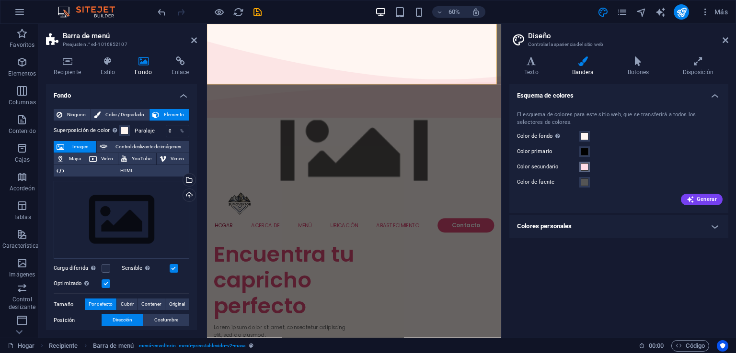
click at [582, 167] on span at bounding box center [584, 167] width 8 height 8
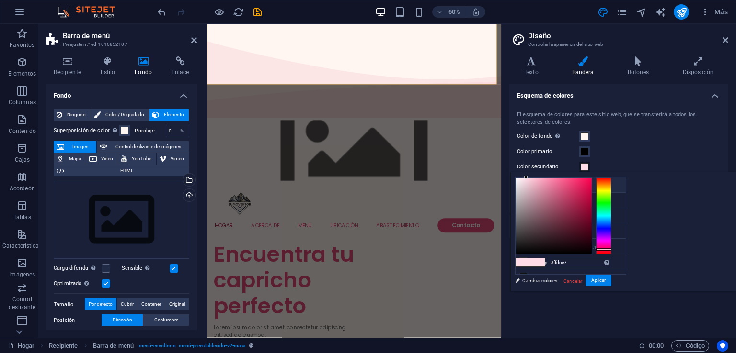
click at [594, 186] on li "Color de fondo #fff6f2" at bounding box center [570, 185] width 110 height 15
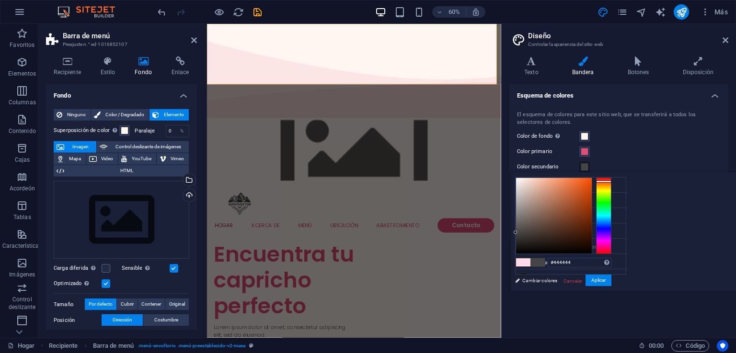
type input "#454545"
drag, startPoint x: 637, startPoint y: 175, endPoint x: 631, endPoint y: 232, distance: 57.3
click at [616, 232] on div "#454545 Formatos admitidos #0852ed rgb(8, 82, 237) rgba(8, 82, 237, 90%) hsv(22…" at bounding box center [563, 302] width 106 height 258
click at [605, 281] on font "Aplicar" at bounding box center [598, 280] width 14 height 5
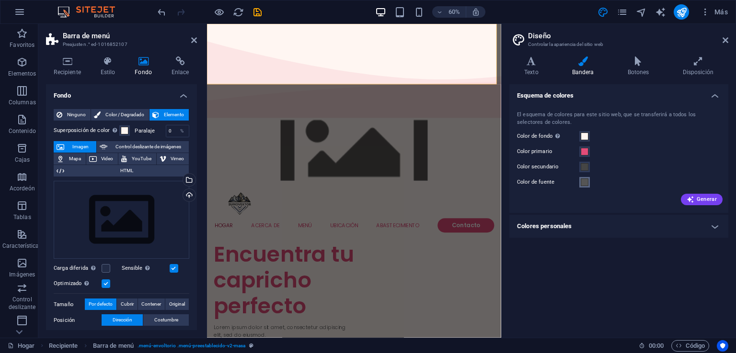
click at [582, 183] on span at bounding box center [584, 183] width 8 height 8
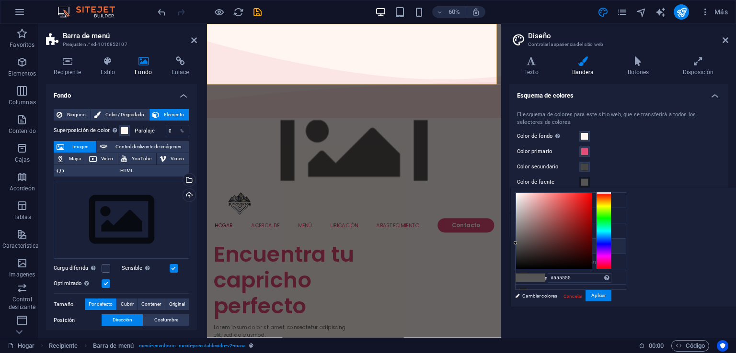
click at [549, 245] on font "Color de fuente" at bounding box center [548, 247] width 33 height 5
drag, startPoint x: 632, startPoint y: 241, endPoint x: 635, endPoint y: 274, distance: 32.7
click at [616, 274] on div "#555555 Formatos admitidos #0852ed rgb(8, 82, 237) rgba(8, 82, 237, 90%) hsv(22…" at bounding box center [563, 317] width 106 height 258
type input "#000000"
drag, startPoint x: 634, startPoint y: 242, endPoint x: 638, endPoint y: 276, distance: 34.3
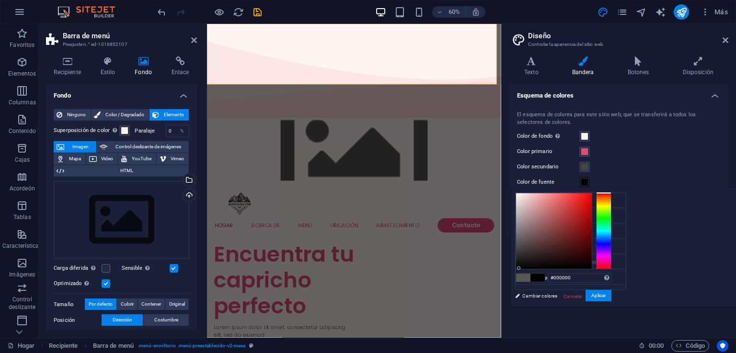
click at [616, 281] on div "#000000 Formatos admitidos #0852ed rgb(8, 82, 237) rgba(8, 82, 237, 90%) hsv(22…" at bounding box center [563, 317] width 106 height 258
click at [605, 294] on font "Aplicar" at bounding box center [598, 295] width 14 height 5
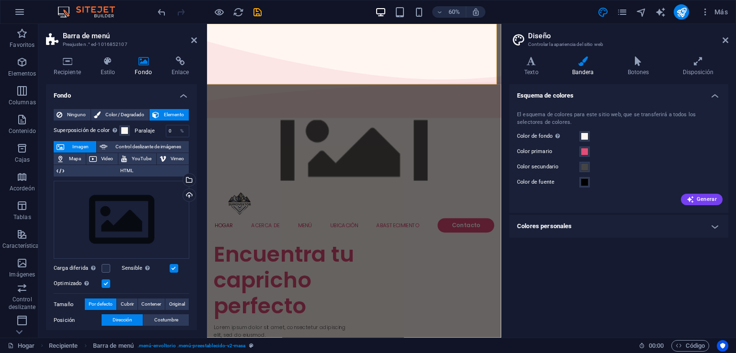
click at [560, 228] on font "Colores personales" at bounding box center [544, 226] width 55 height 7
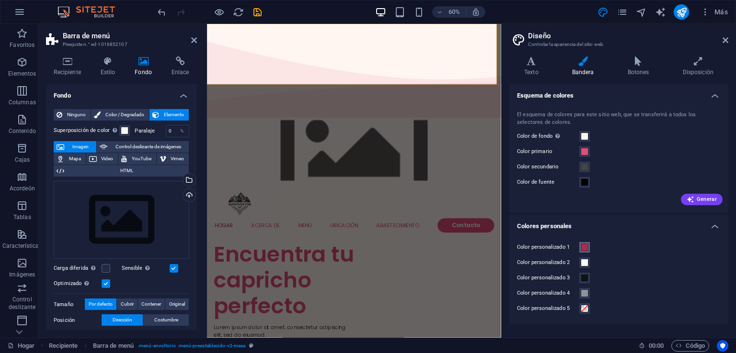
click at [580, 249] on span at bounding box center [584, 248] width 8 height 8
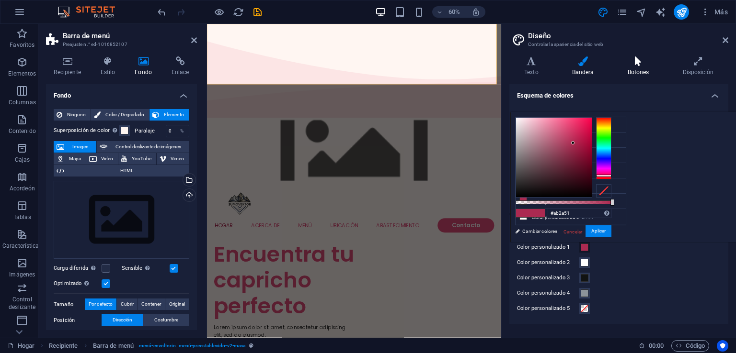
click at [638, 61] on icon at bounding box center [637, 62] width 51 height 10
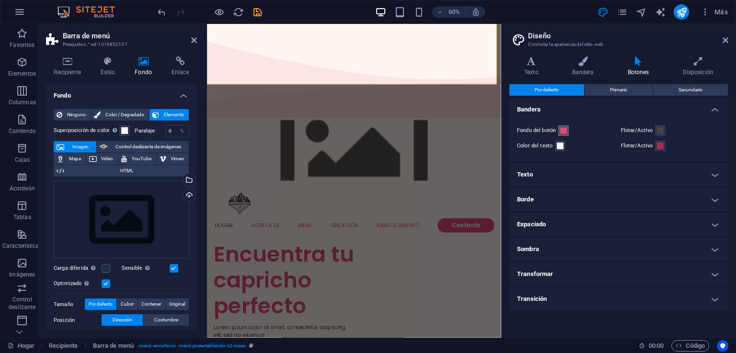
click at [563, 132] on span at bounding box center [563, 131] width 8 height 8
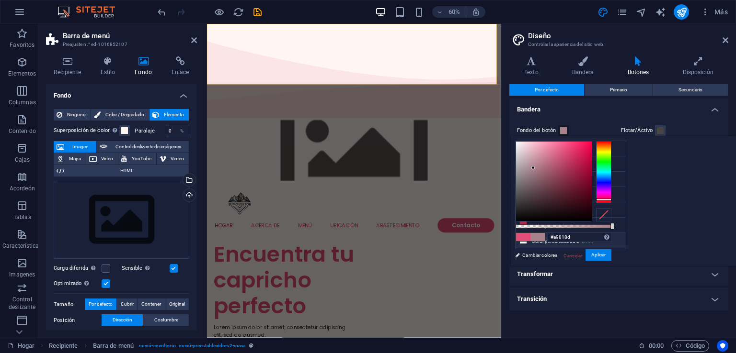
type input "#000000"
drag, startPoint x: 684, startPoint y: 148, endPoint x: 619, endPoint y: 246, distance: 117.4
click at [619, 246] on div "menos Color de fondo #fff6f2 Color primario #e24c79 Color secundario #ffdce7 Co…" at bounding box center [623, 201] width 226 height 131
click at [611, 253] on button "Aplicar" at bounding box center [598, 255] width 26 height 12
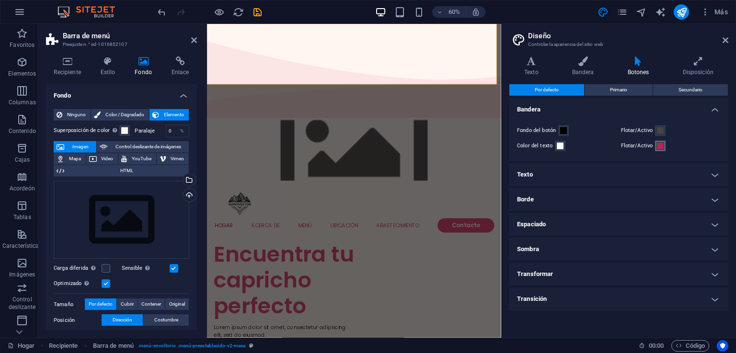
click at [657, 148] on span at bounding box center [660, 146] width 8 height 8
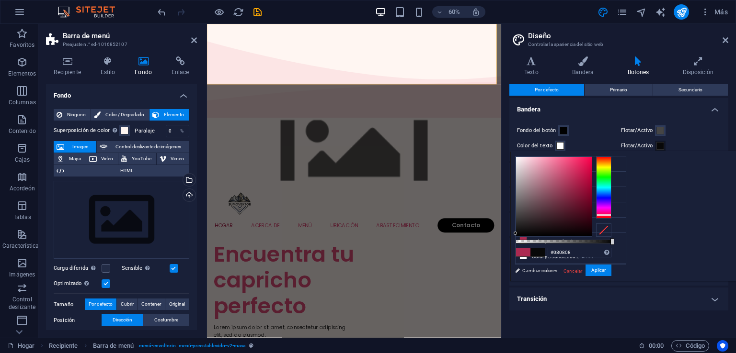
type input "#000000"
drag, startPoint x: 691, startPoint y: 181, endPoint x: 625, endPoint y: 248, distance: 93.8
click at [625, 248] on div "menos Color de fondo #fff6f2 Color primario #e24c79 Color secundario #ffdce7 Co…" at bounding box center [623, 216] width 226 height 131
click at [605, 270] on font "Aplicar" at bounding box center [598, 270] width 14 height 5
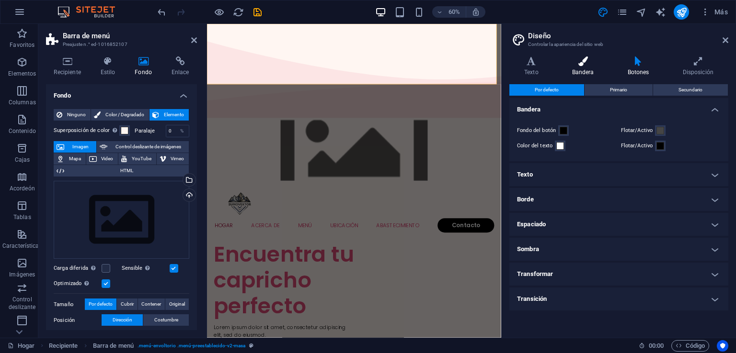
click at [584, 65] on icon at bounding box center [583, 62] width 52 height 10
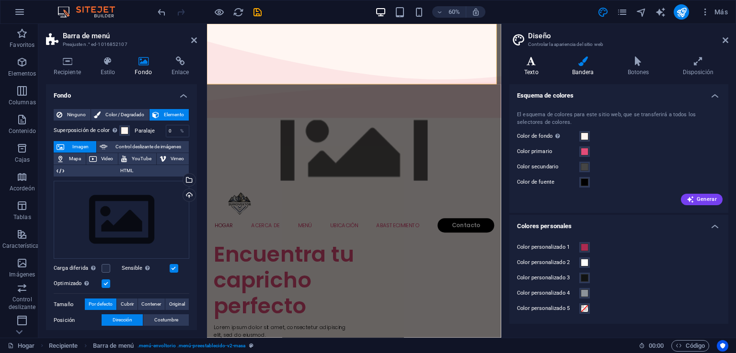
click at [534, 69] on font "Texto" at bounding box center [531, 72] width 14 height 7
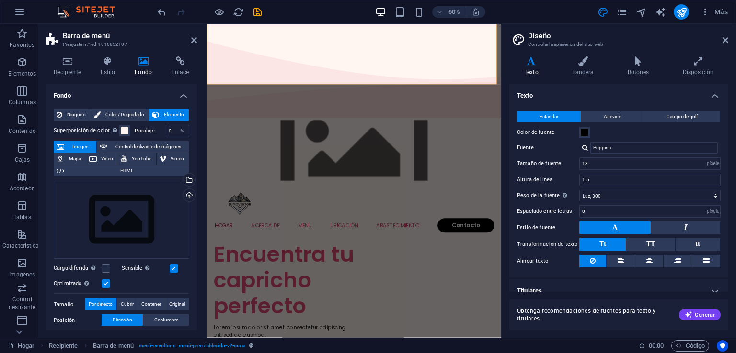
drag, startPoint x: 725, startPoint y: 129, endPoint x: 595, endPoint y: 127, distance: 130.7
click at [723, 159] on div "Estándar Atrevido Campo de golf Color de fuente Fuente Poppins Tamaño de fuente…" at bounding box center [618, 190] width 223 height 176
click at [582, 133] on span at bounding box center [584, 133] width 8 height 8
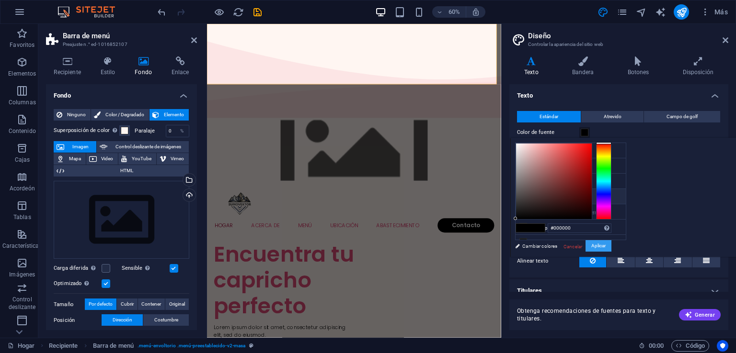
click at [605, 245] on font "Aplicar" at bounding box center [598, 245] width 14 height 5
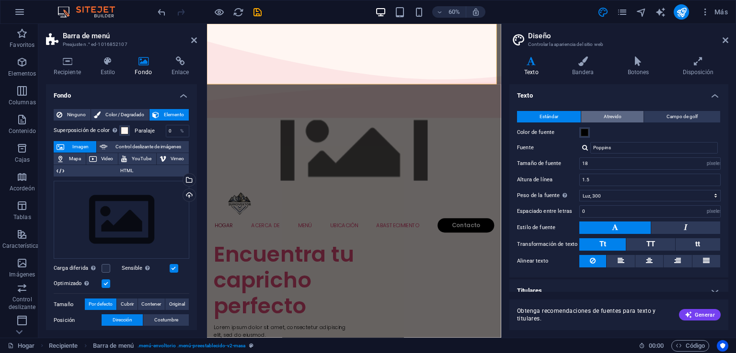
click at [627, 121] on button "Atrevido" at bounding box center [612, 116] width 63 height 11
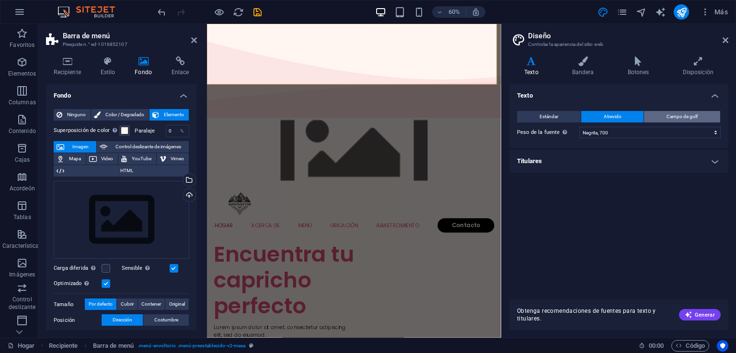
click at [658, 114] on button "Campo de golf" at bounding box center [682, 116] width 76 height 11
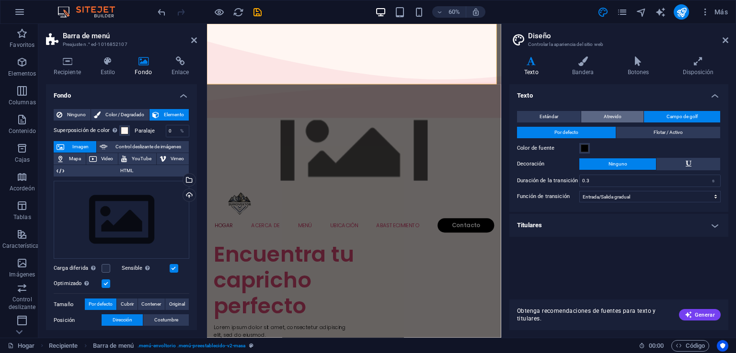
click at [624, 113] on button "Atrevido" at bounding box center [612, 116] width 63 height 11
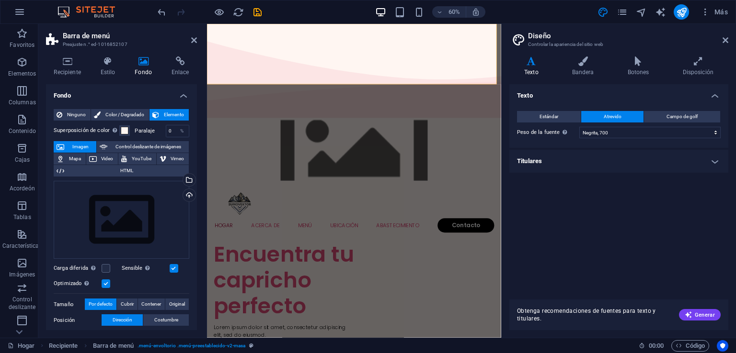
click at [611, 159] on h4 "Titulares" at bounding box center [618, 161] width 219 height 23
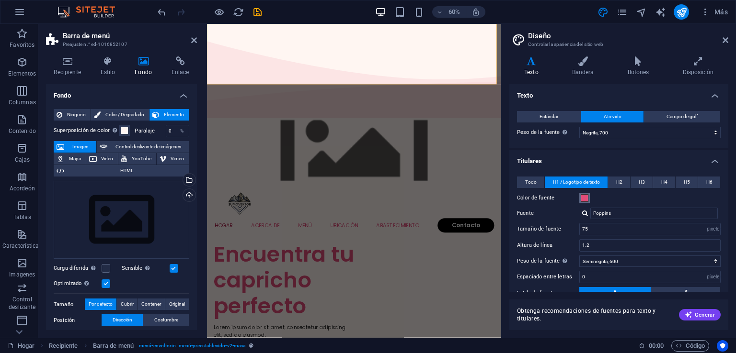
click at [584, 196] on span at bounding box center [584, 198] width 8 height 8
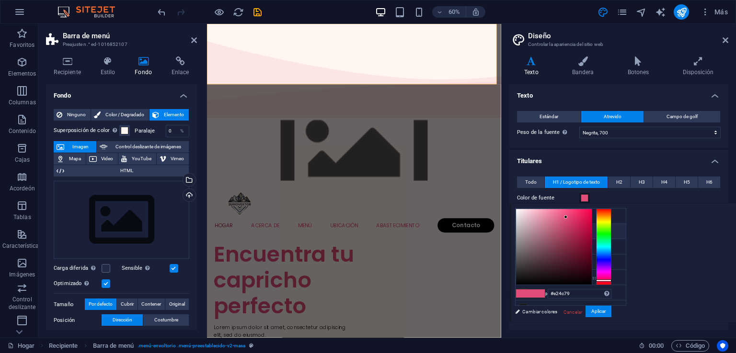
click at [530, 294] on span at bounding box center [523, 294] width 14 height 8
type input "#000000"
drag, startPoint x: 684, startPoint y: 217, endPoint x: 624, endPoint y: 291, distance: 95.0
click at [624, 291] on div "menos Color de fondo #fff6f2 Color primario #e24c79 Color secundario #ffdce7 Co…" at bounding box center [623, 264] width 226 height 120
click at [605, 311] on font "Aplicar" at bounding box center [598, 311] width 14 height 5
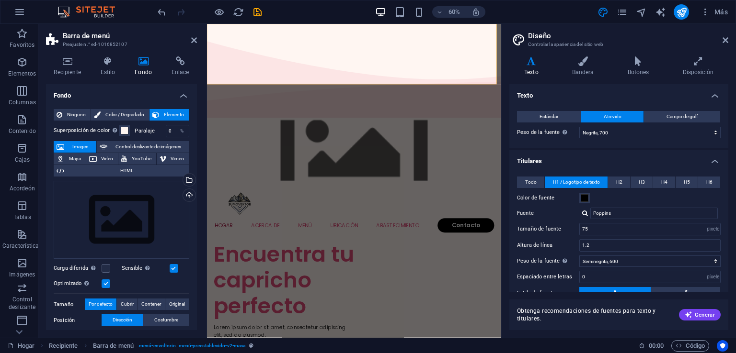
drag, startPoint x: 728, startPoint y: 171, endPoint x: 612, endPoint y: 175, distance: 115.5
click at [732, 209] on div "Variantes Texto Bandera Botones Disposición Texto Estándar Atrevido Campo de go…" at bounding box center [618, 193] width 234 height 289
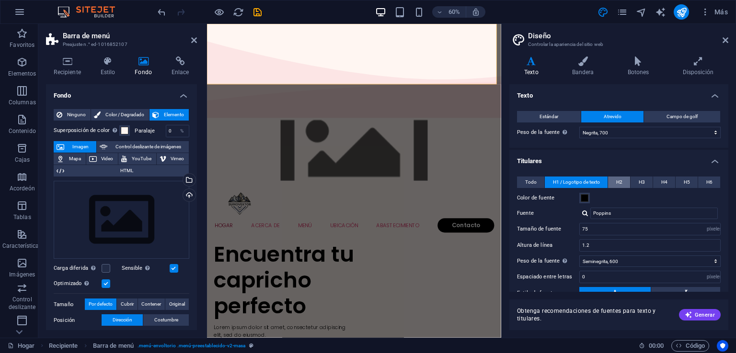
click at [614, 180] on button "H2" at bounding box center [619, 182] width 22 height 11
click at [617, 181] on font "H2" at bounding box center [619, 182] width 6 height 5
click at [645, 180] on button "H3" at bounding box center [641, 182] width 22 height 11
click at [657, 181] on button "H4" at bounding box center [664, 182] width 22 height 11
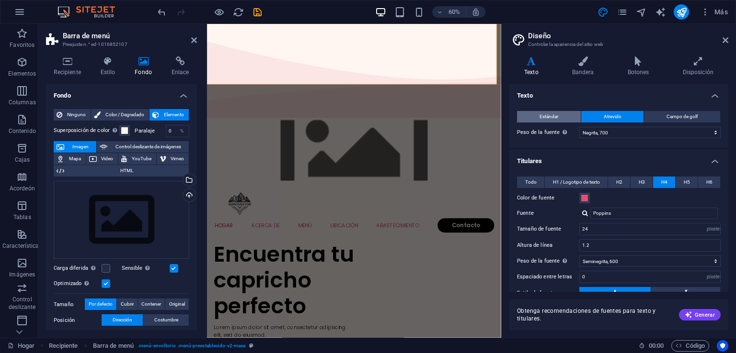
click at [561, 117] on button "Estándar" at bounding box center [549, 116] width 64 height 11
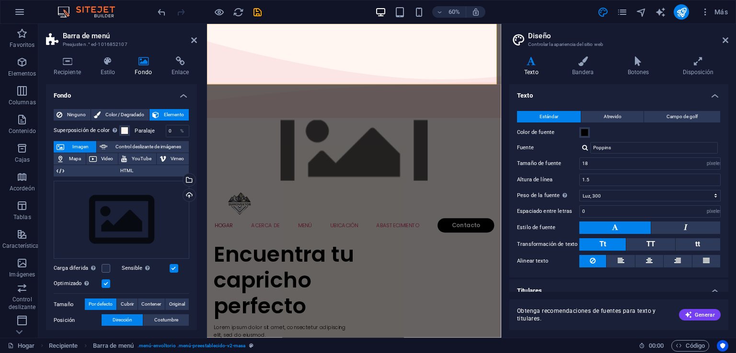
drag, startPoint x: 725, startPoint y: 122, endPoint x: 722, endPoint y: 198, distance: 75.8
click at [722, 198] on div "Estándar Atrevido Campo de golf Color de fuente Fuente Poppins Tamaño de fuente…" at bounding box center [618, 190] width 223 height 176
click at [695, 315] on font "Generar" at bounding box center [704, 315] width 20 height 6
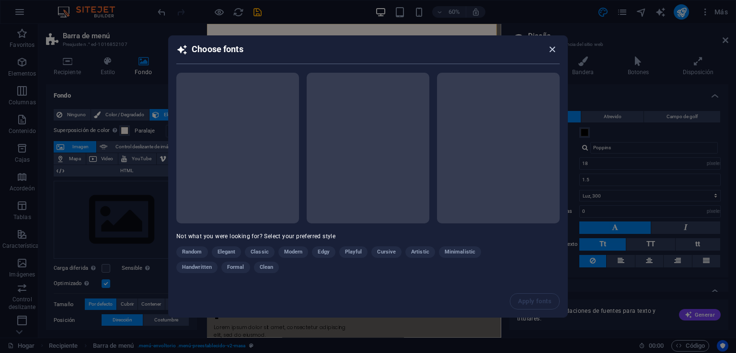
click at [554, 47] on icon "button" at bounding box center [551, 49] width 11 height 11
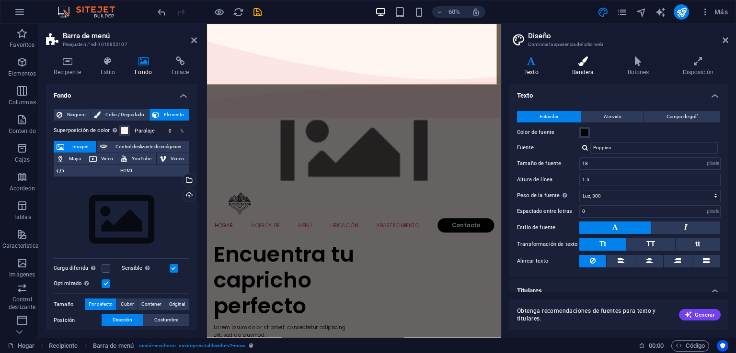
click at [587, 71] on font "Bandera" at bounding box center [583, 72] width 22 height 7
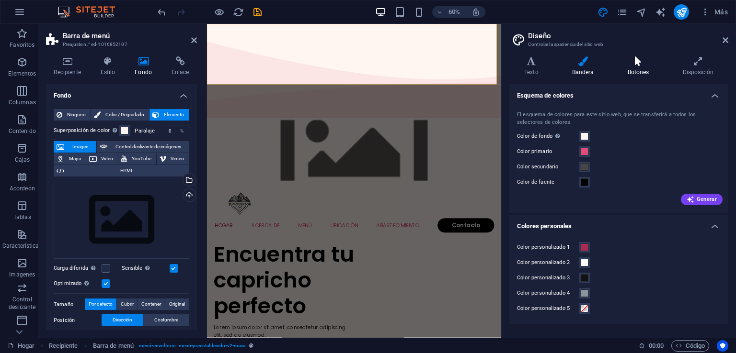
click at [628, 69] on font "Botones" at bounding box center [638, 72] width 22 height 7
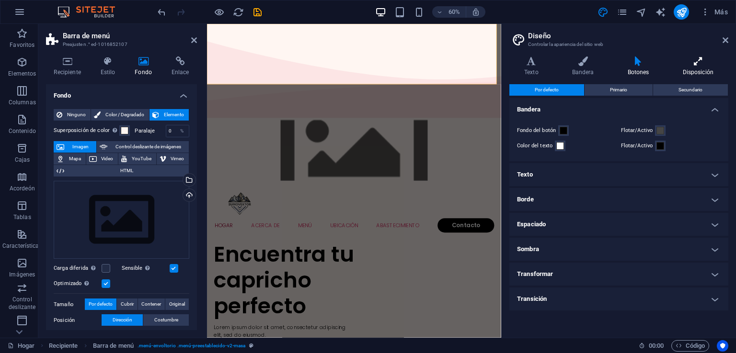
click at [694, 68] on h4 "Disposición" at bounding box center [698, 67] width 61 height 20
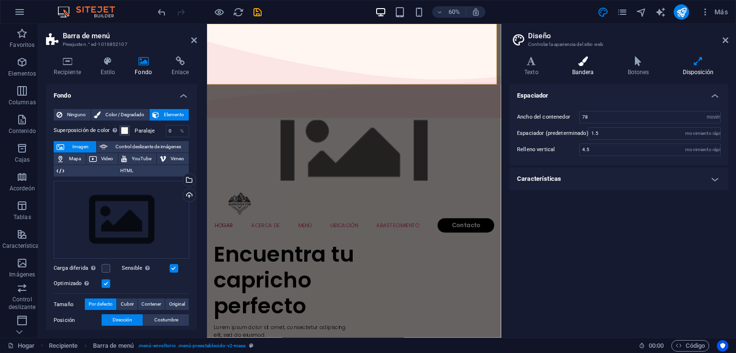
click at [567, 68] on h4 "Bandera" at bounding box center [585, 67] width 56 height 20
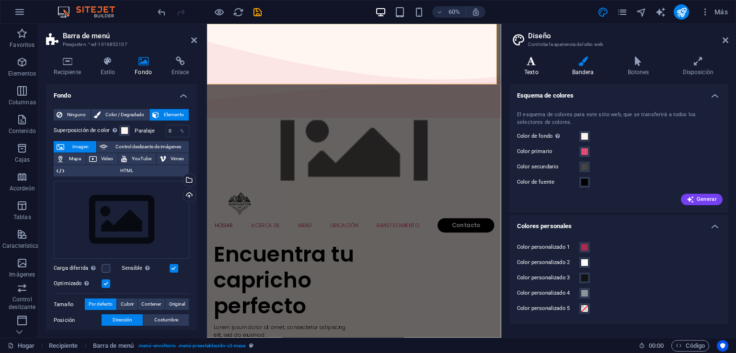
click at [534, 60] on icon at bounding box center [531, 62] width 44 height 10
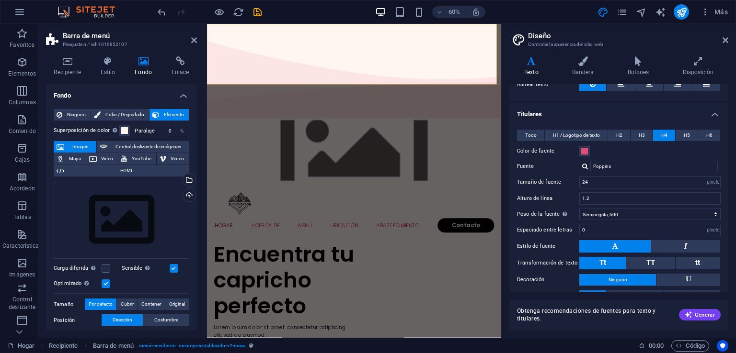
scroll to position [181, 0]
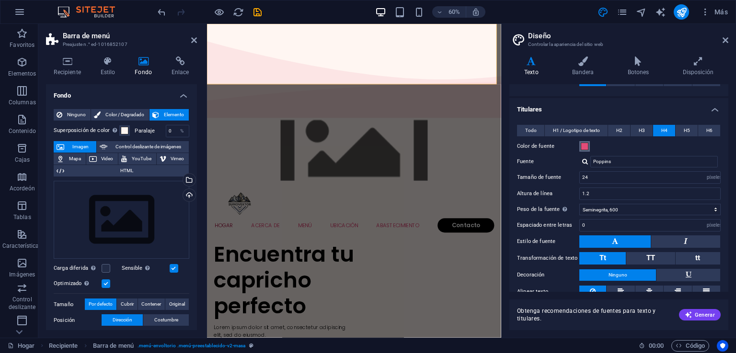
click at [584, 147] on span at bounding box center [584, 147] width 8 height 8
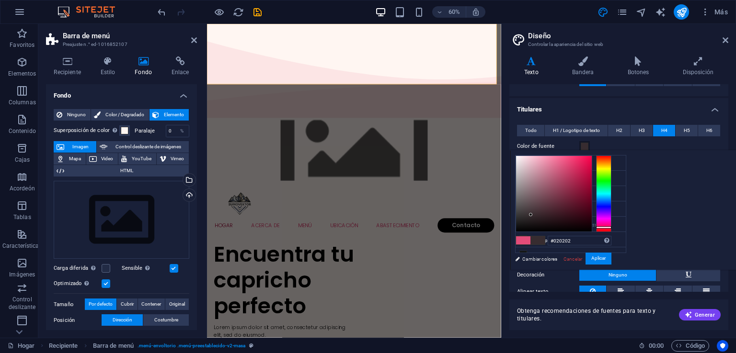
type input "#000000"
drag, startPoint x: 684, startPoint y: 163, endPoint x: 627, endPoint y: 243, distance: 97.8
click at [627, 243] on div "menos Color de fondo #fff6f2 Color primario #e24c79 Color secundario #ffdce7 Co…" at bounding box center [623, 210] width 226 height 120
click at [605, 256] on font "Aplicar" at bounding box center [598, 258] width 14 height 5
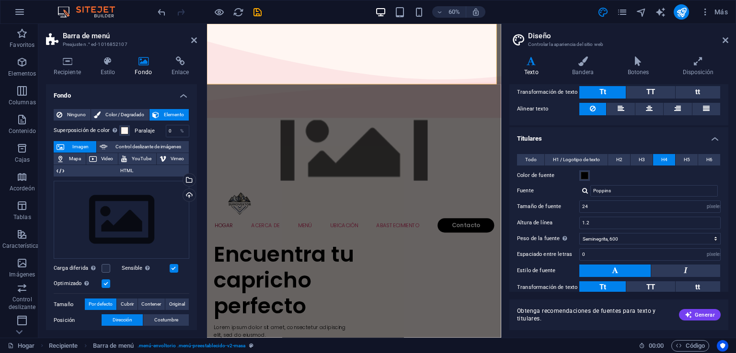
scroll to position [155, 0]
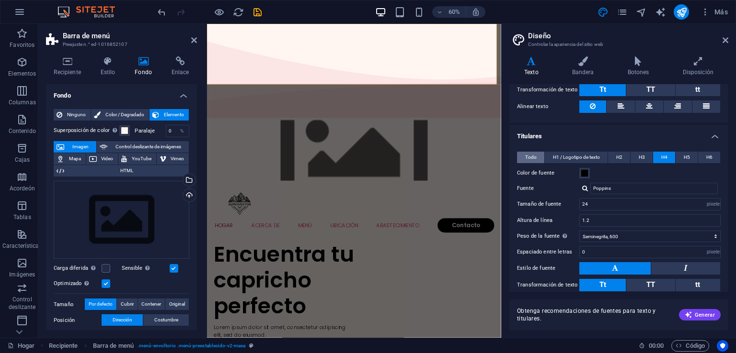
click at [525, 155] on font "Todo" at bounding box center [530, 157] width 11 height 5
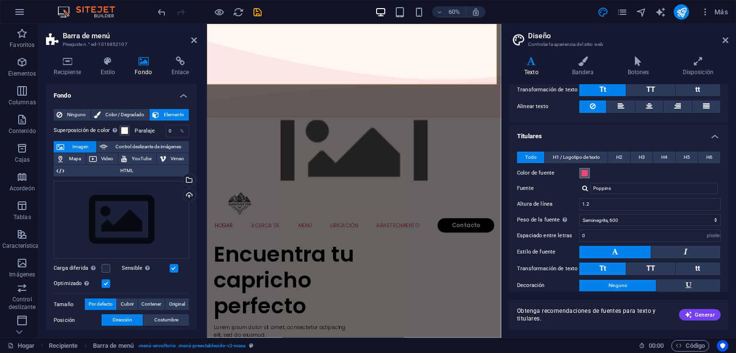
click at [583, 172] on span at bounding box center [584, 174] width 8 height 8
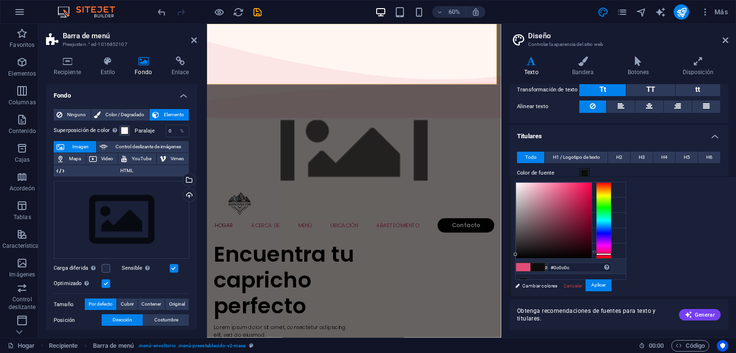
type input "#000000"
drag, startPoint x: 685, startPoint y: 189, endPoint x: 609, endPoint y: 278, distance: 117.5
click at [609, 278] on div "menos Color de fondo #fff6f2 Color primario #e24c79 Color secundario #ffdce7 Co…" at bounding box center [623, 237] width 226 height 120
click at [605, 287] on font "Aplicar" at bounding box center [598, 285] width 14 height 5
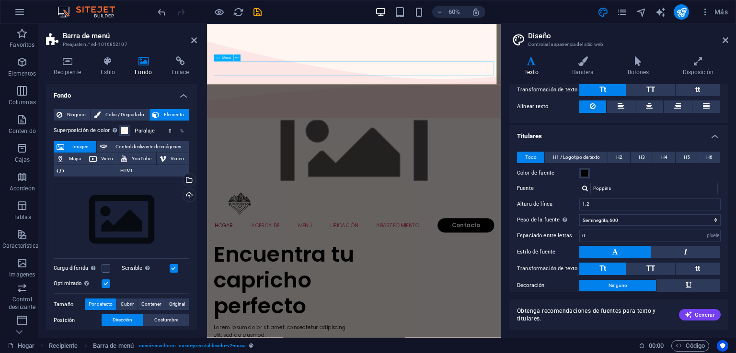
click at [489, 348] on nav "Hogar Acerca de Menú Ubicación Abastecimiento Contacto" at bounding box center [451, 360] width 467 height 24
click at [226, 59] on font "Menú" at bounding box center [226, 58] width 9 height 4
drag, startPoint x: 725, startPoint y: 198, endPoint x: 732, endPoint y: 159, distance: 39.1
click at [734, 153] on div "Variantes Texto Bandera Botones Disposición Texto Estándar Atrevido Campo de go…" at bounding box center [618, 193] width 234 height 289
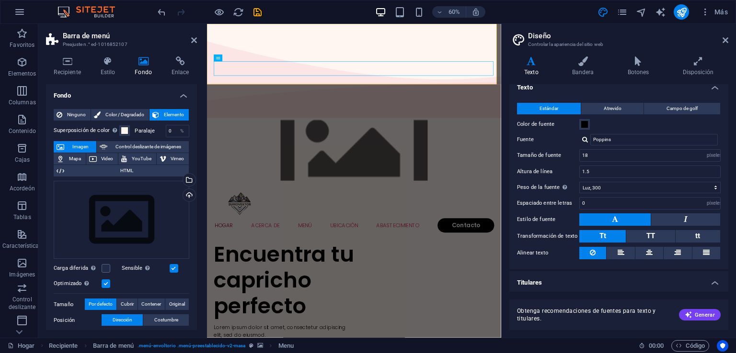
scroll to position [0, 0]
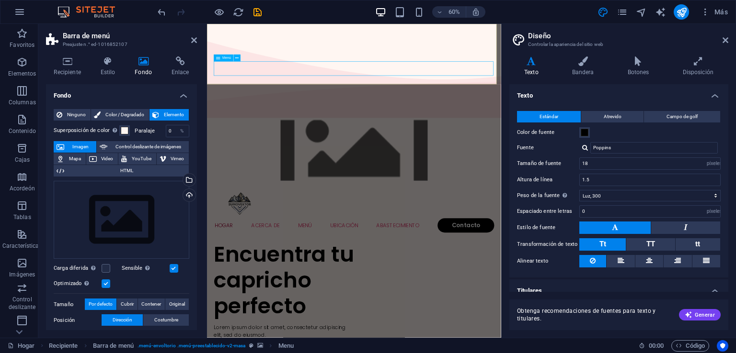
click at [218, 58] on icon at bounding box center [218, 58] width 4 height 7
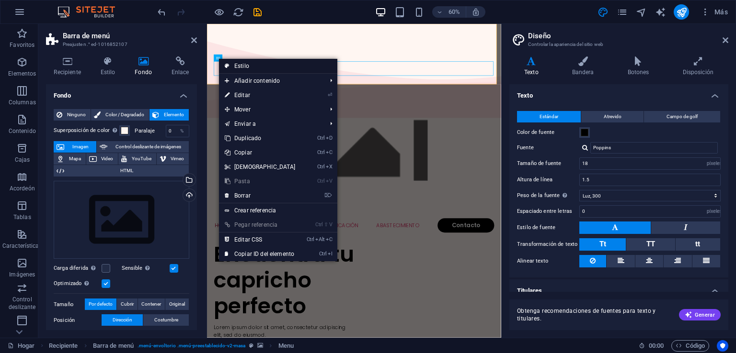
click at [261, 69] on link "Estilo" at bounding box center [278, 66] width 118 height 14
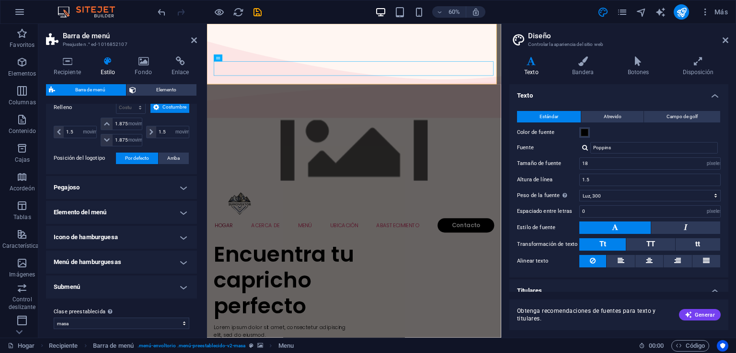
scroll to position [241, 0]
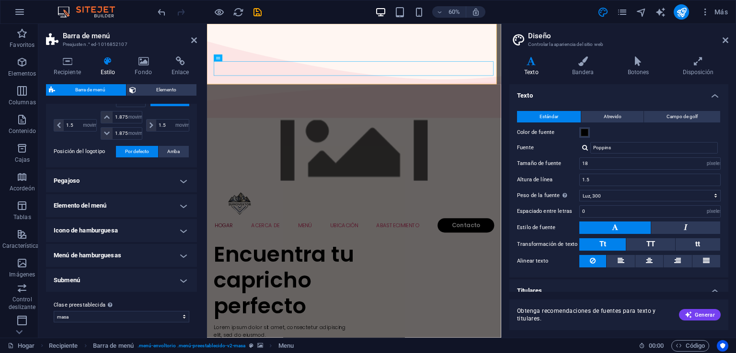
click at [117, 202] on h4 "Elemento del menú" at bounding box center [121, 205] width 151 height 23
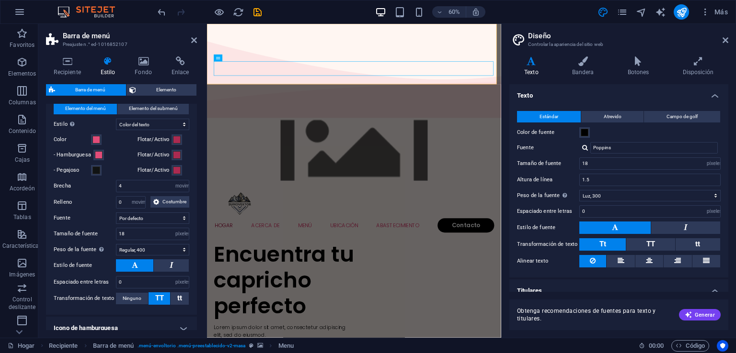
scroll to position [351, 0]
click at [100, 142] on span at bounding box center [96, 139] width 8 height 8
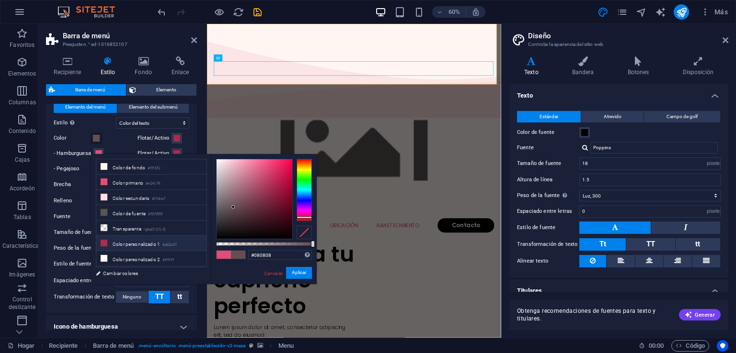
type input "#000000"
drag, startPoint x: 265, startPoint y: 166, endPoint x: 195, endPoint y: 249, distance: 108.8
click at [195, 249] on div "menos Color de fondo #fff6f2 Color primario #e24c79 Color secundario #ffdce7 Co…" at bounding box center [204, 219] width 226 height 130
click at [307, 272] on button "Aplicar" at bounding box center [299, 273] width 26 height 12
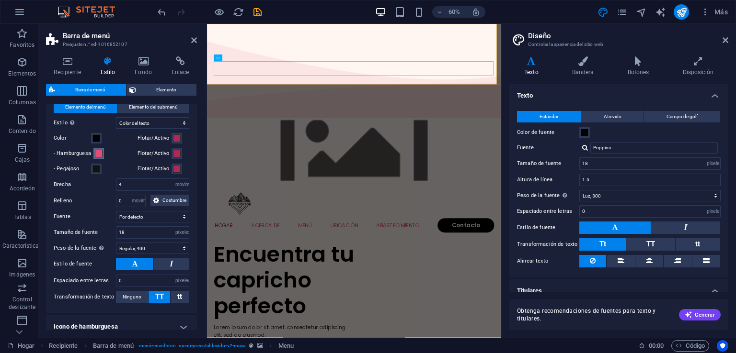
click at [102, 158] on span at bounding box center [99, 154] width 8 height 8
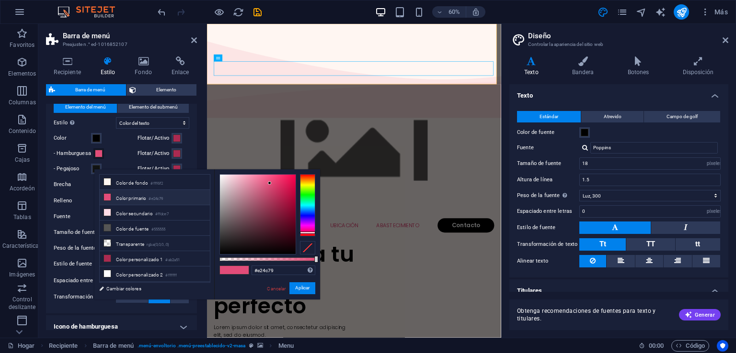
type input "#000000"
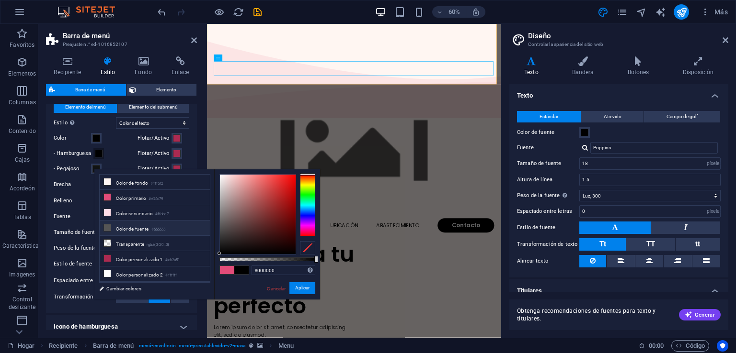
click at [242, 269] on span at bounding box center [241, 270] width 14 height 8
click at [303, 292] on button "Aplicar" at bounding box center [302, 289] width 26 height 12
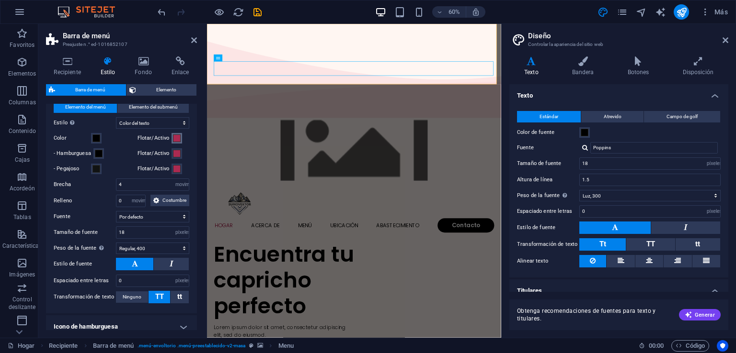
click at [173, 142] on span at bounding box center [177, 139] width 8 height 8
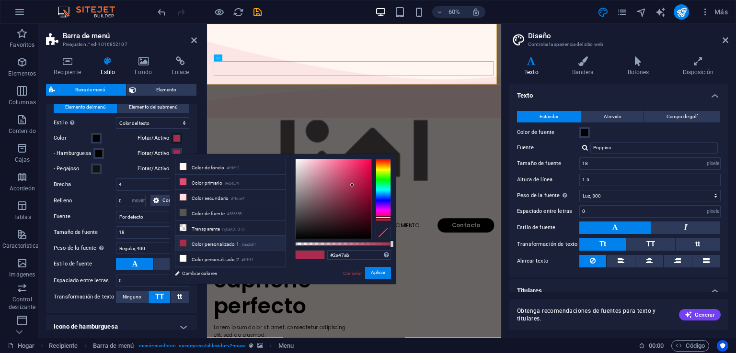
click at [382, 198] on div at bounding box center [382, 190] width 15 height 62
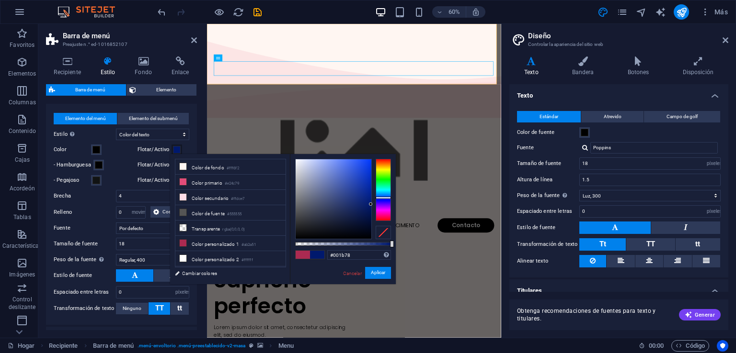
type input "#001c7b"
drag, startPoint x: 351, startPoint y: 183, endPoint x: 374, endPoint y: 200, distance: 29.1
click at [374, 200] on div at bounding box center [343, 199] width 96 height 80
click at [386, 274] on button "Aplicar" at bounding box center [378, 273] width 26 height 12
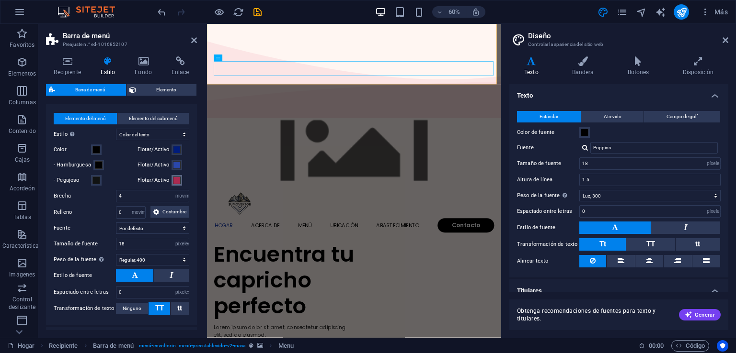
click at [173, 179] on span at bounding box center [177, 181] width 8 height 8
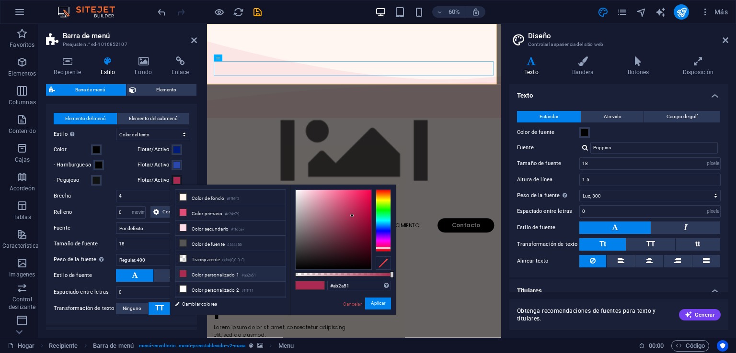
type input "#001c7b"
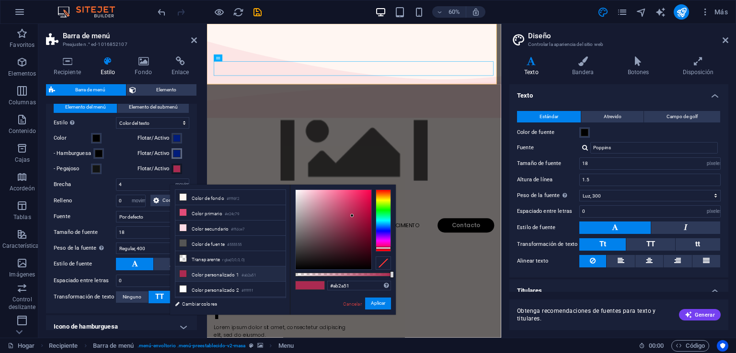
click at [173, 158] on span at bounding box center [177, 154] width 8 height 8
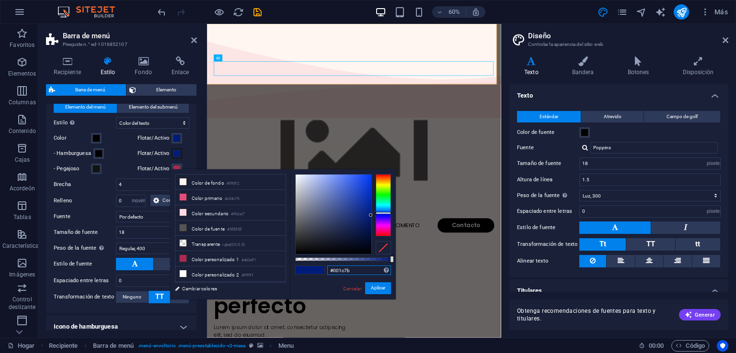
click at [367, 270] on input "#001c7b" at bounding box center [359, 271] width 64 height 10
click at [157, 172] on font "Flotar/Activo" at bounding box center [153, 169] width 32 height 6
click at [171, 174] on button "Flotar/Activo" at bounding box center [176, 169] width 11 height 11
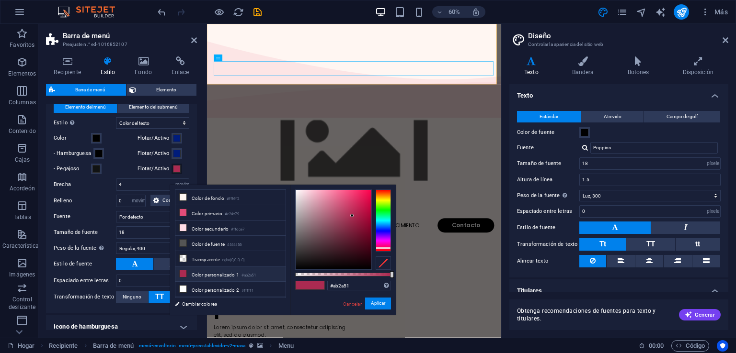
drag, startPoint x: 157, startPoint y: 179, endPoint x: 345, endPoint y: 272, distance: 210.1
click at [345, 272] on div "#ab2a51 Formatos admitidos #0852ed rgb(8, 82, 237) rgba(8, 82, 237, 90%) hsv(22…" at bounding box center [343, 319] width 106 height 269
click at [353, 285] on input "#ab2a51" at bounding box center [359, 286] width 64 height 10
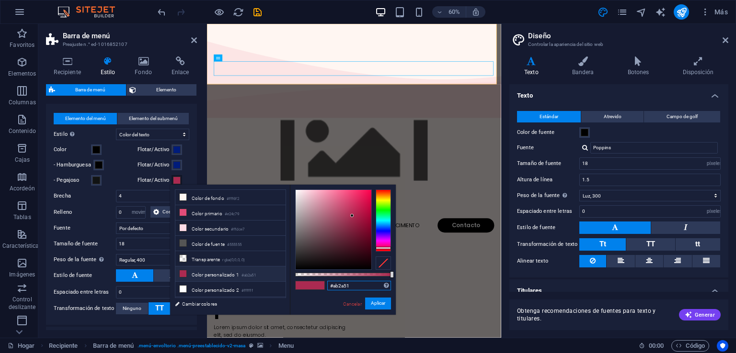
paste input "001c7b"
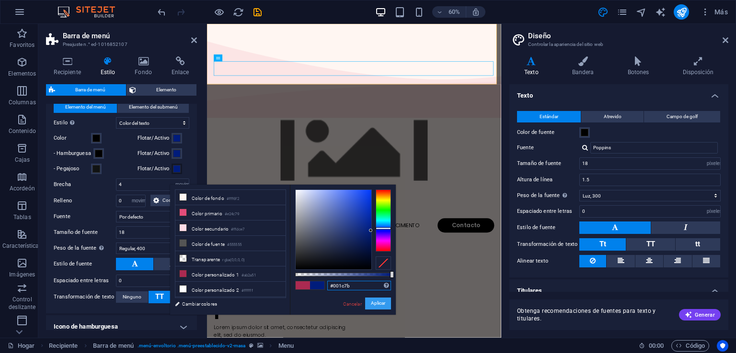
type input "#001c7b"
click at [371, 304] on font "Aplicar" at bounding box center [378, 303] width 14 height 5
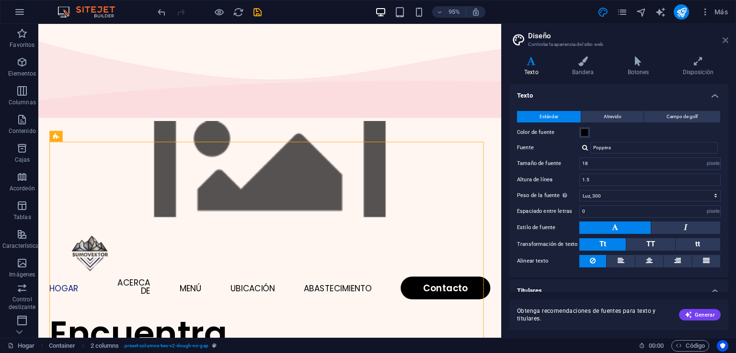
click at [725, 36] on icon at bounding box center [725, 40] width 6 height 8
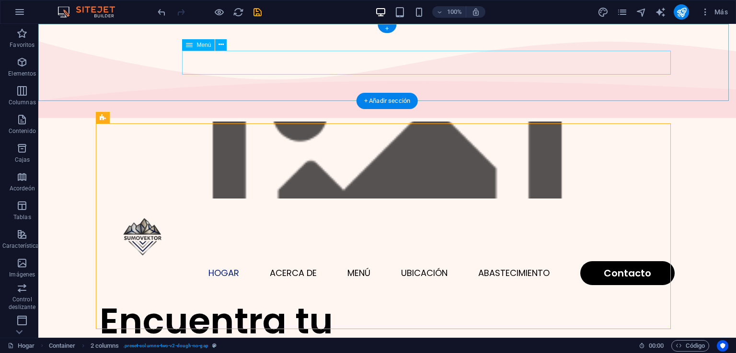
click at [285, 261] on nav "Hogar Acerca de Menú Ubicación Abastecimiento Contacto" at bounding box center [387, 273] width 575 height 24
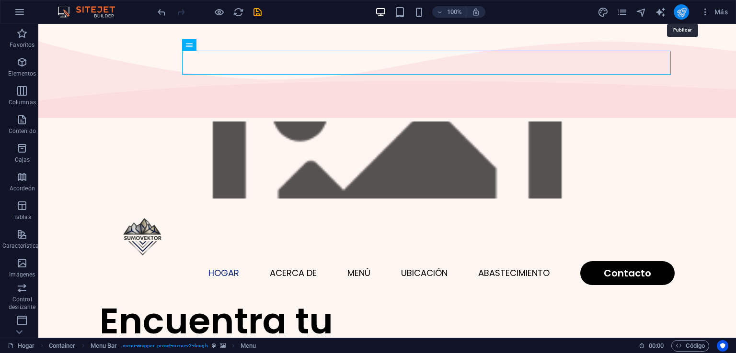
click at [677, 7] on icon "publicar" at bounding box center [681, 12] width 11 height 11
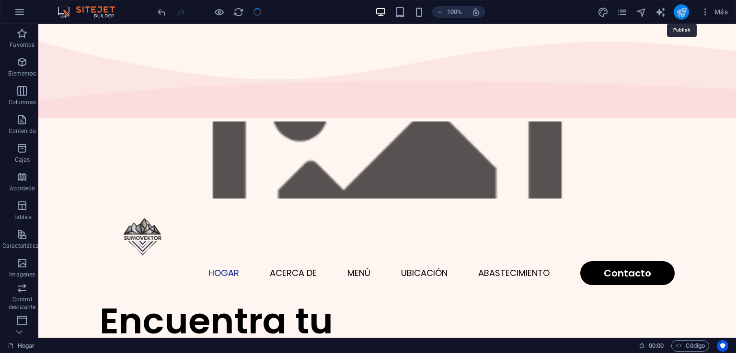
click at [680, 9] on icon "publicar" at bounding box center [681, 12] width 11 height 11
